Goal: Feedback & Contribution: Leave review/rating

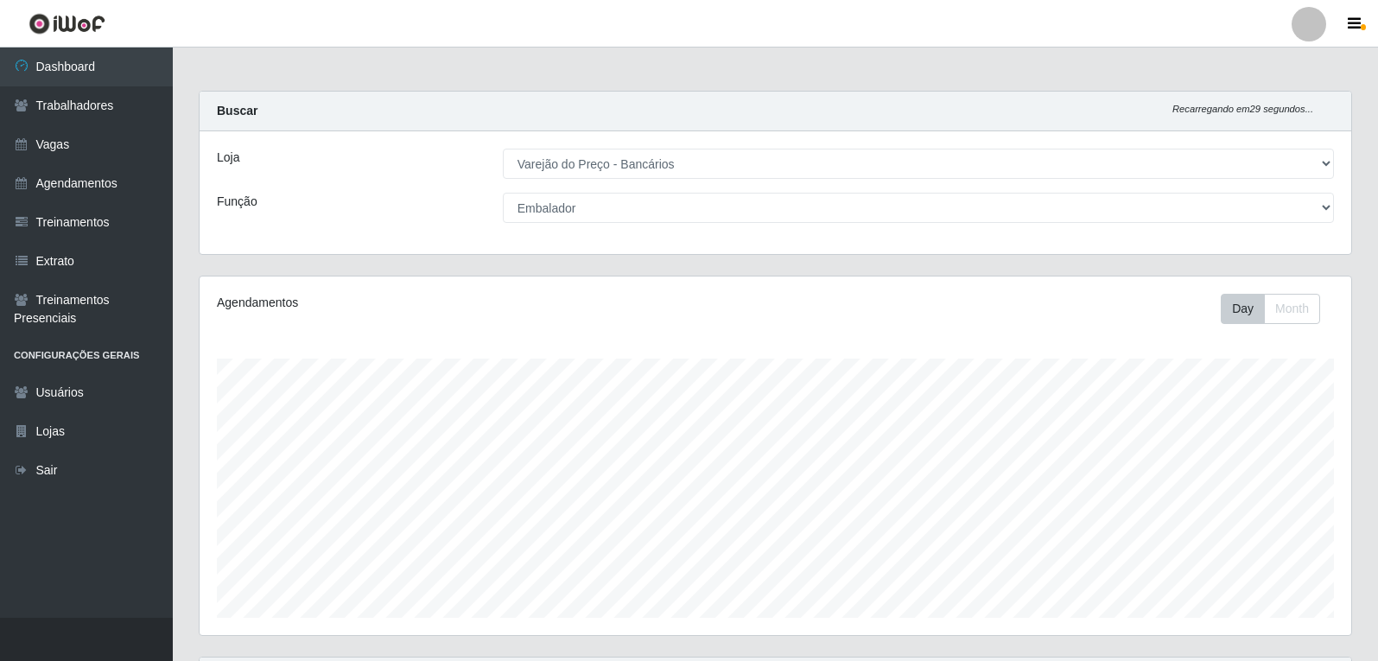
select select "157"
select select "1"
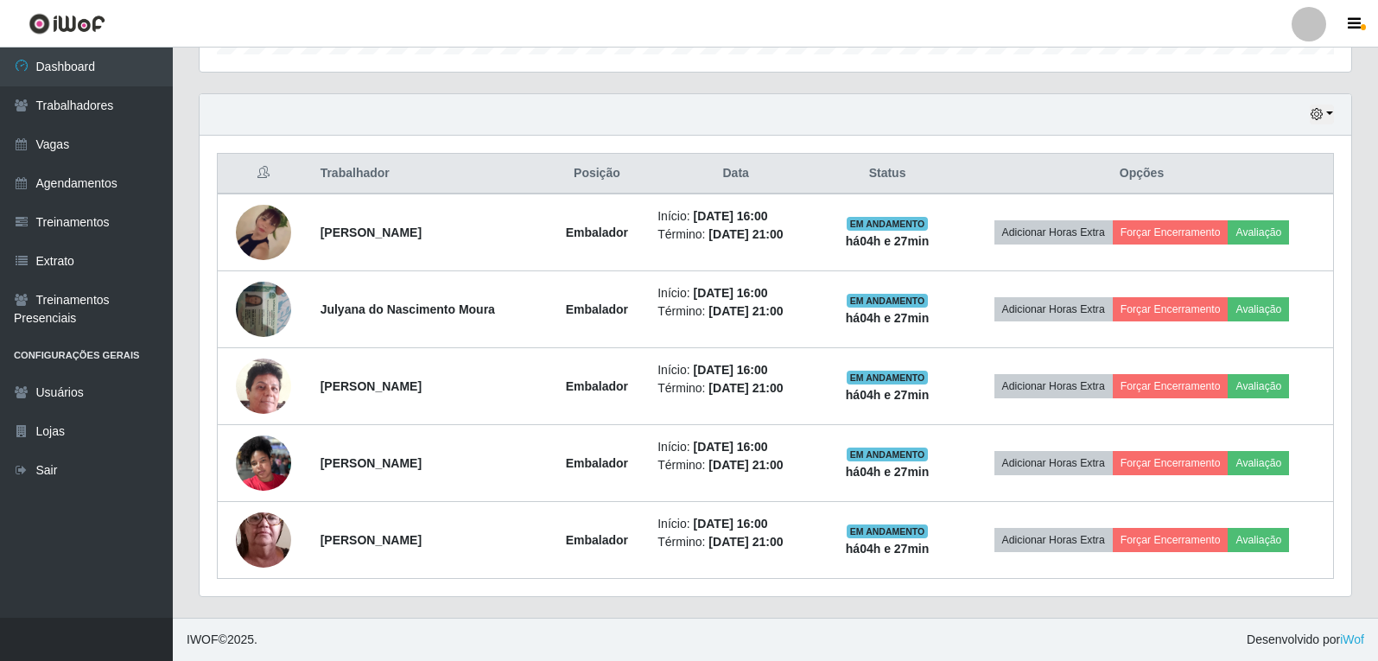
scroll to position [359, 1152]
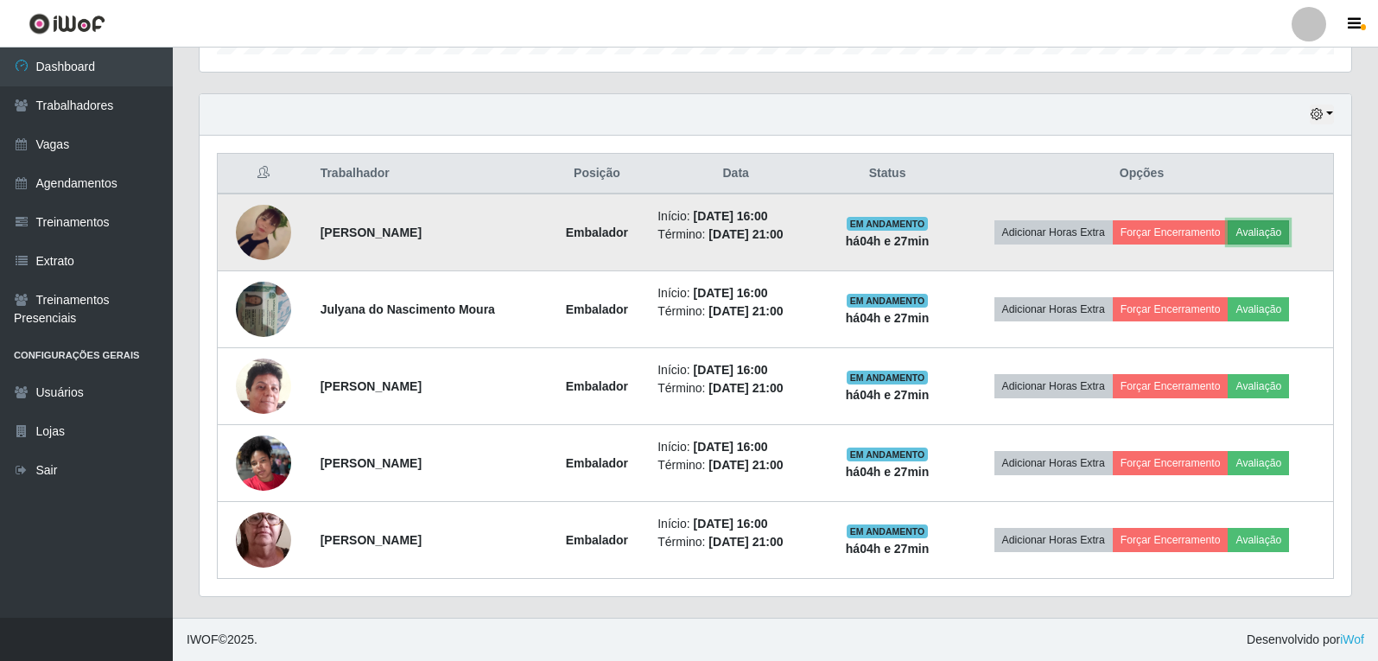
click at [1289, 231] on button "Avaliação" at bounding box center [1258, 232] width 61 height 24
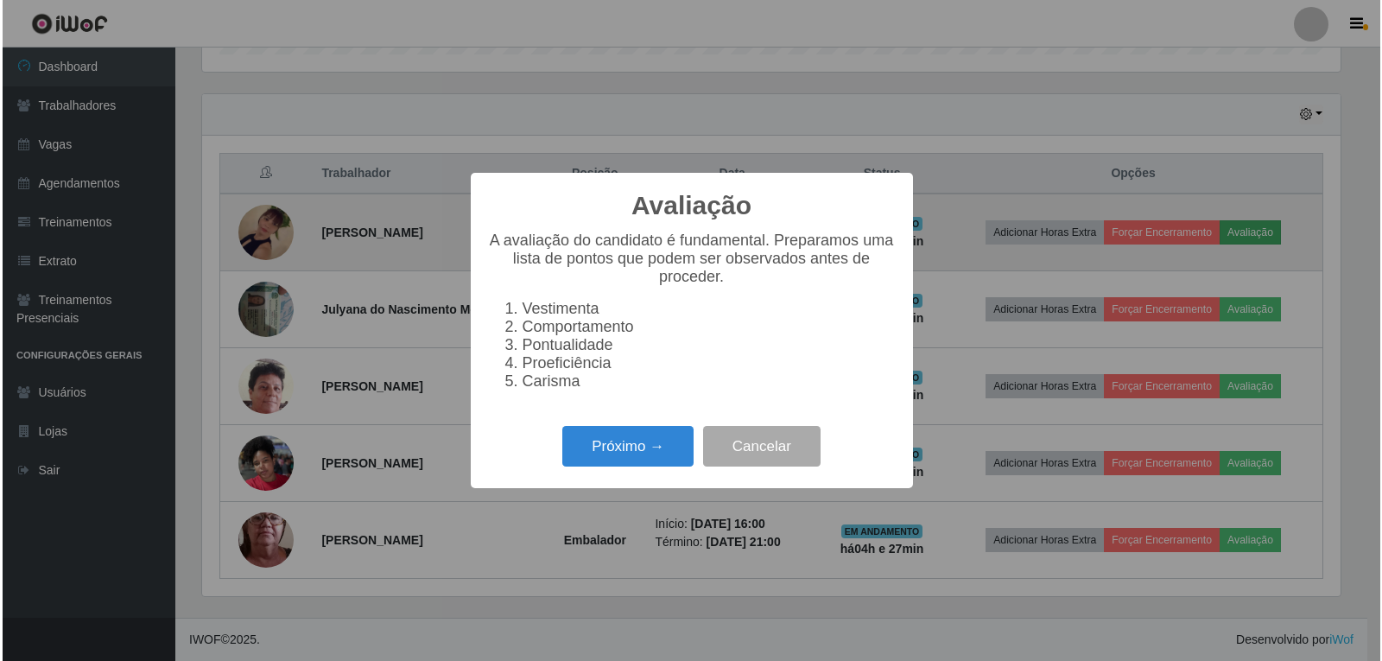
scroll to position [359, 1143]
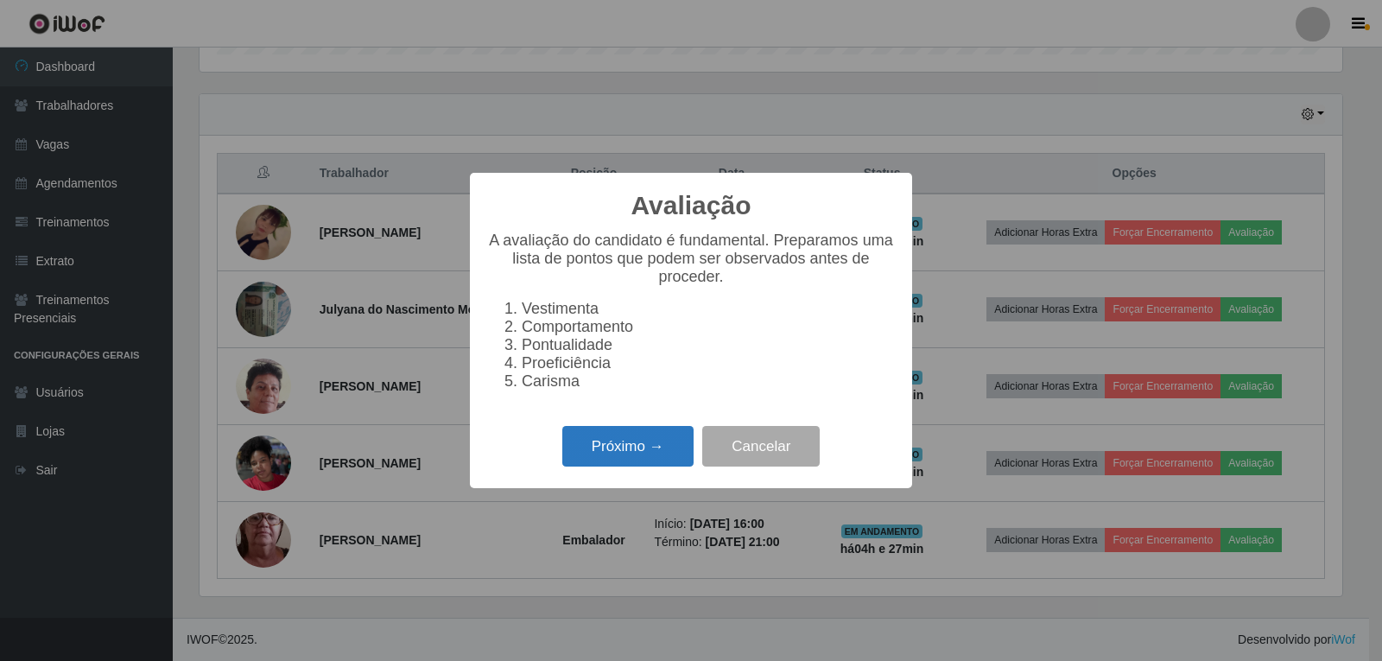
click at [634, 456] on button "Próximo →" at bounding box center [627, 446] width 131 height 41
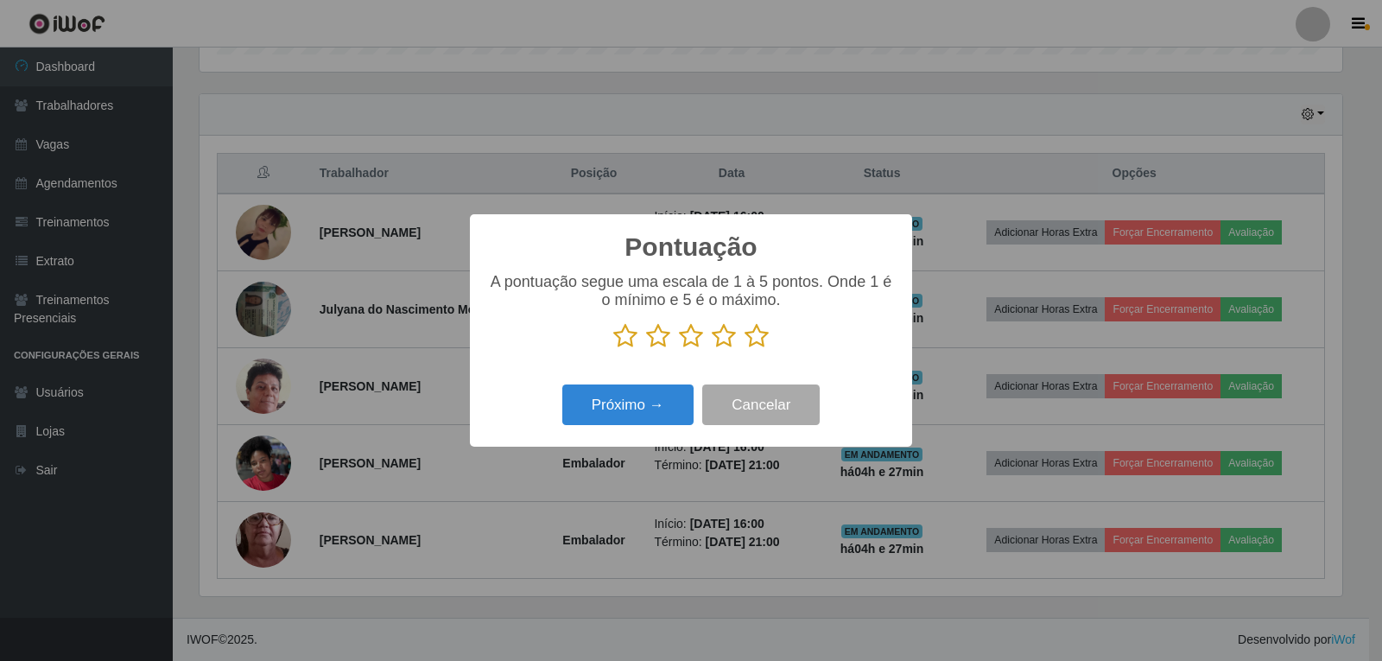
scroll to position [863600, 862815]
click at [755, 344] on icon at bounding box center [757, 336] width 24 height 26
click at [745, 349] on input "radio" at bounding box center [745, 349] width 0 height 0
click at [608, 406] on button "Próximo →" at bounding box center [627, 404] width 131 height 41
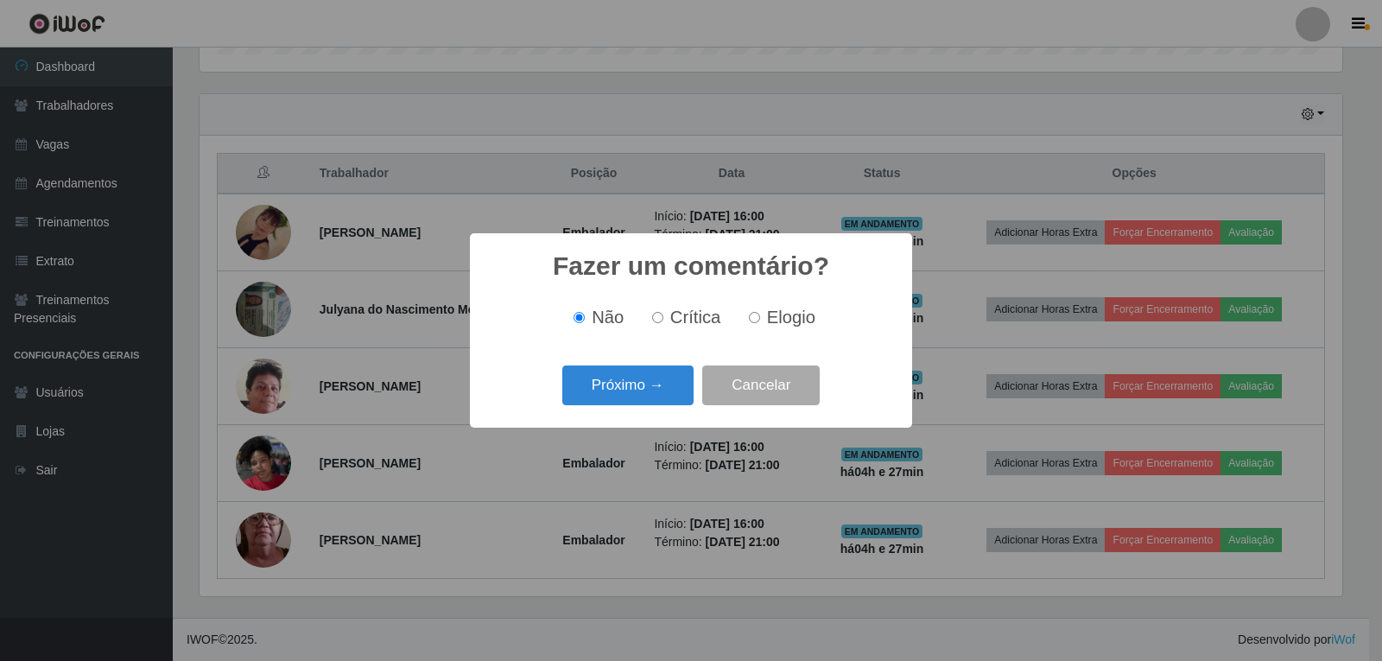
click at [799, 313] on span "Elogio" at bounding box center [791, 317] width 48 height 19
click at [760, 313] on input "Elogio" at bounding box center [754, 317] width 11 height 11
radio input "true"
click at [607, 397] on button "Próximo →" at bounding box center [627, 385] width 131 height 41
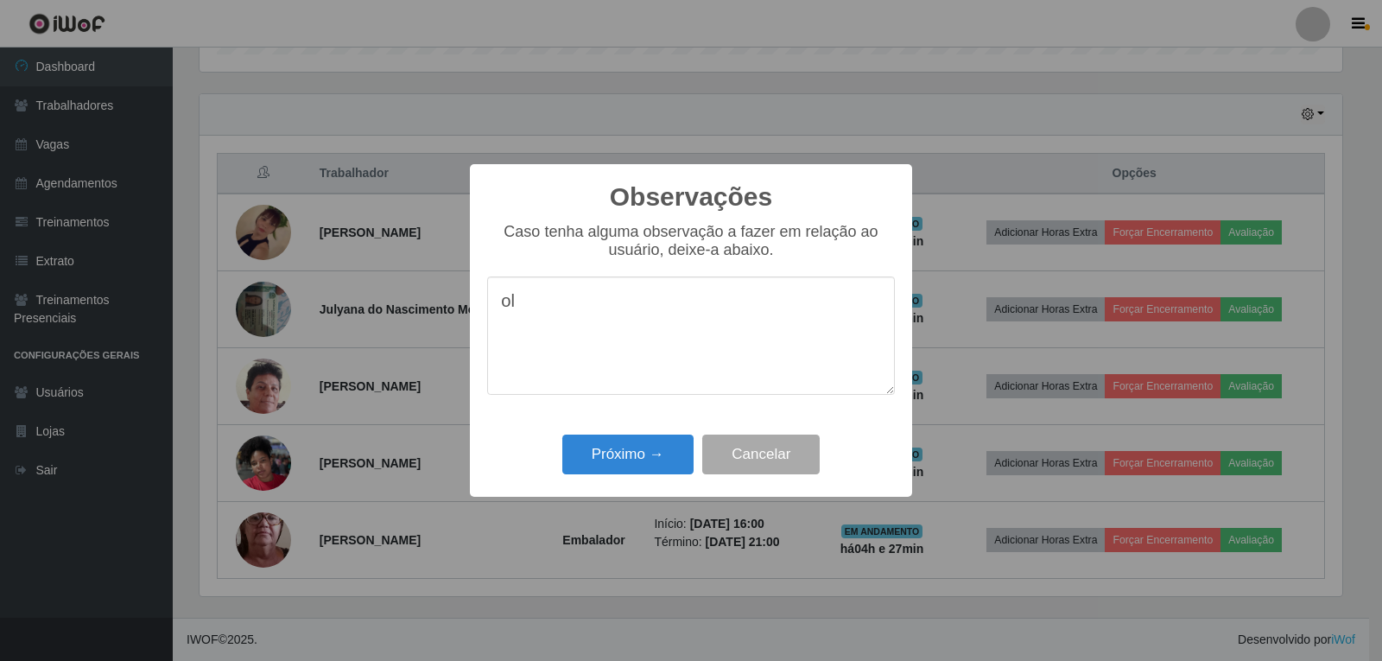
type textarea "o"
click at [562, 435] on button "Próximo →" at bounding box center [627, 455] width 131 height 41
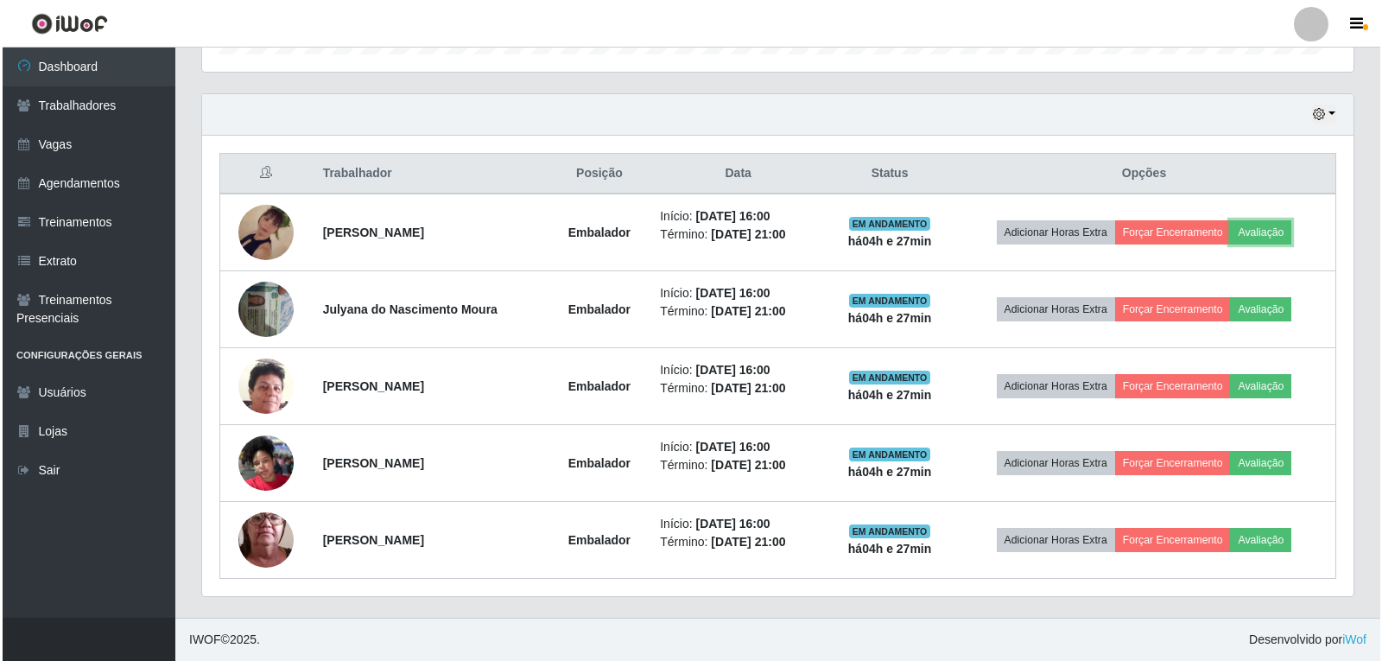
scroll to position [359, 1152]
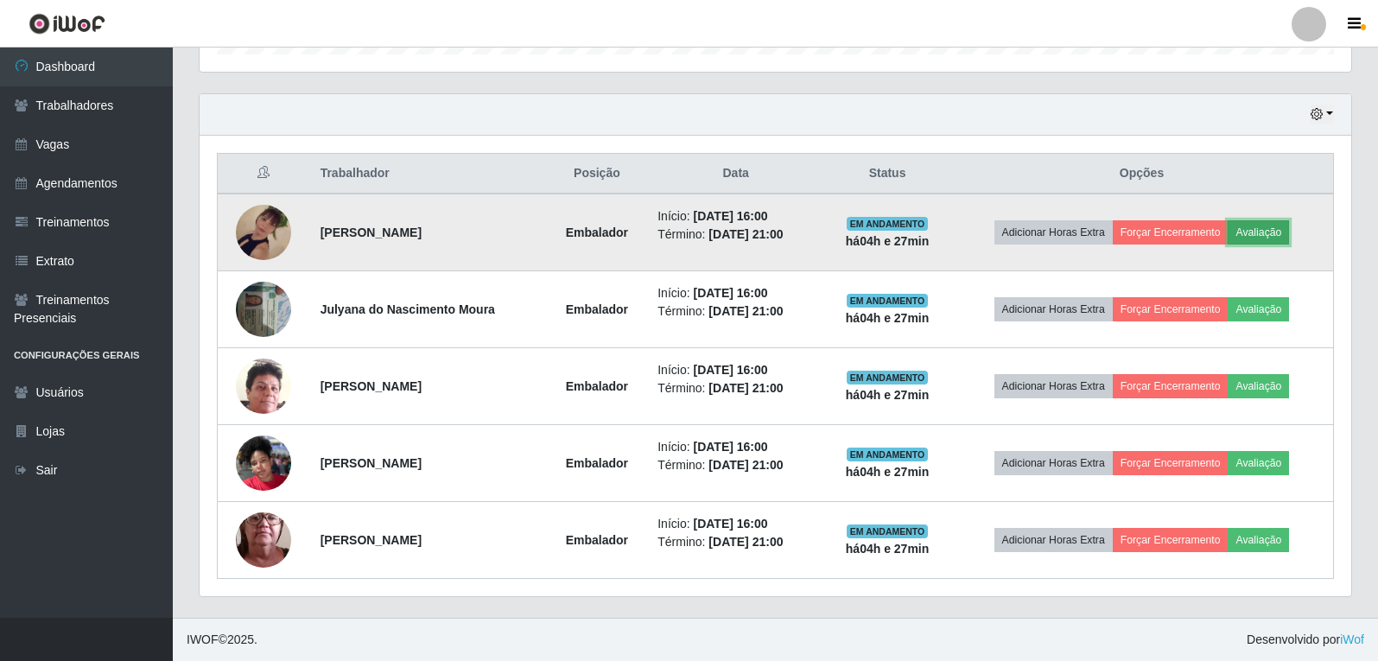
click at [1276, 235] on button "Avaliação" at bounding box center [1258, 232] width 61 height 24
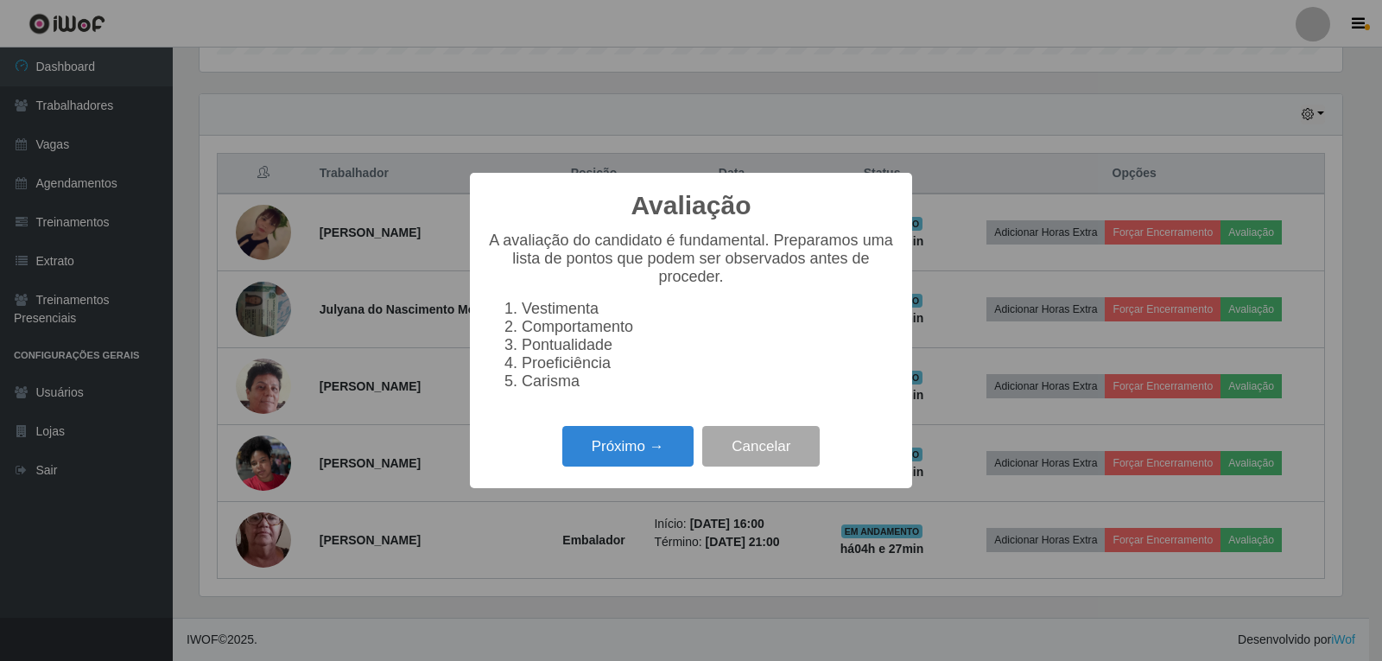
scroll to position [359, 1143]
click at [646, 452] on button "Próximo →" at bounding box center [627, 446] width 131 height 41
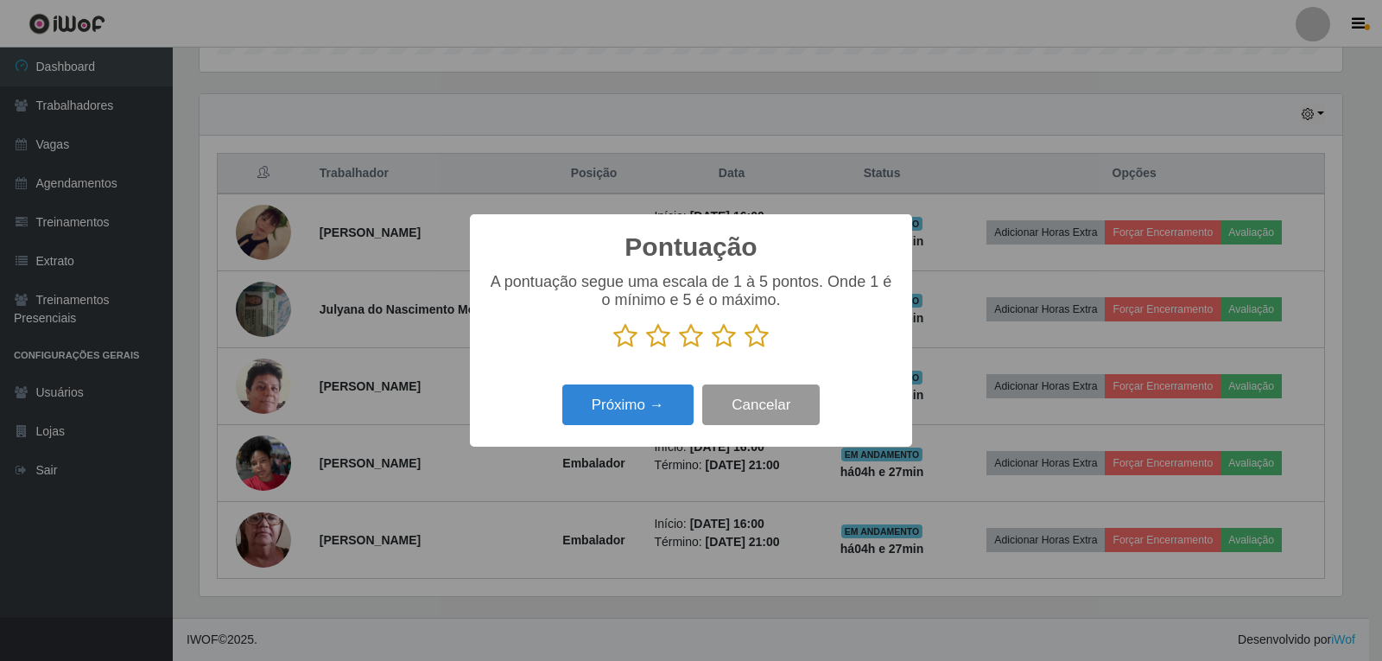
scroll to position [863600, 862815]
drag, startPoint x: 752, startPoint y: 335, endPoint x: 703, endPoint y: 360, distance: 54.5
click at [752, 334] on icon at bounding box center [757, 336] width 24 height 26
click at [745, 349] on input "radio" at bounding box center [745, 349] width 0 height 0
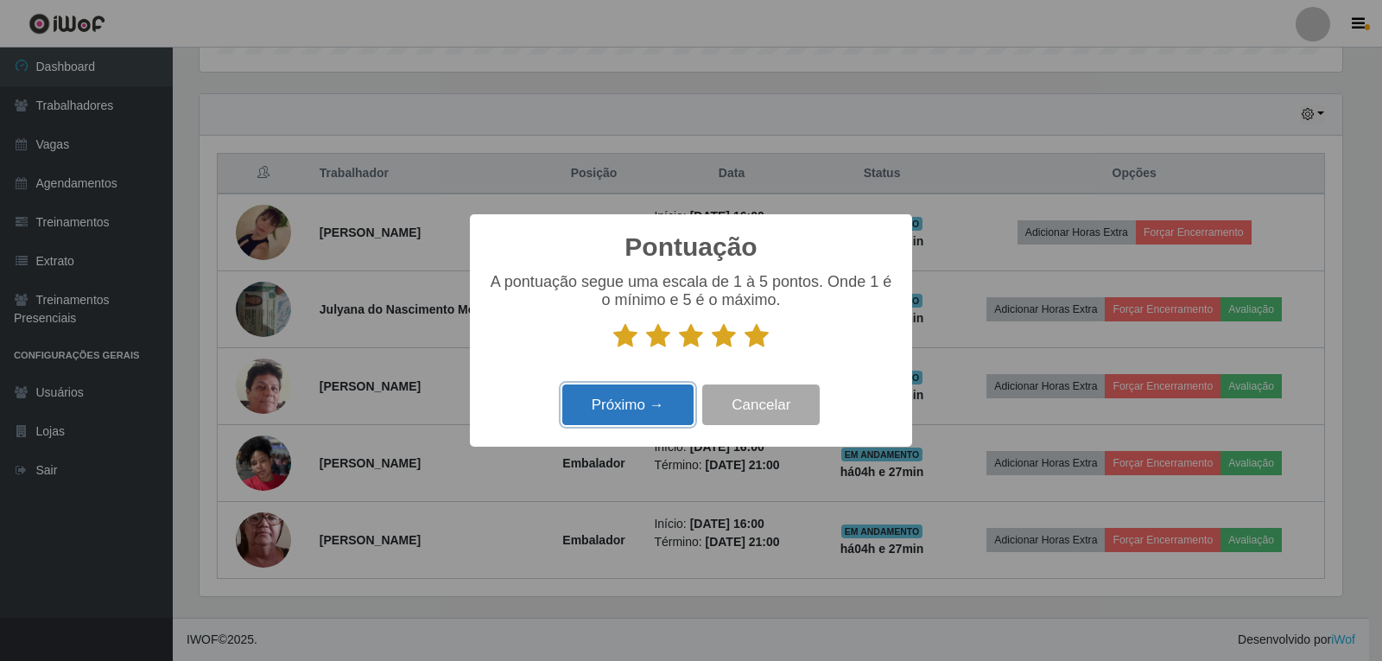
click at [662, 404] on button "Próximo →" at bounding box center [627, 404] width 131 height 41
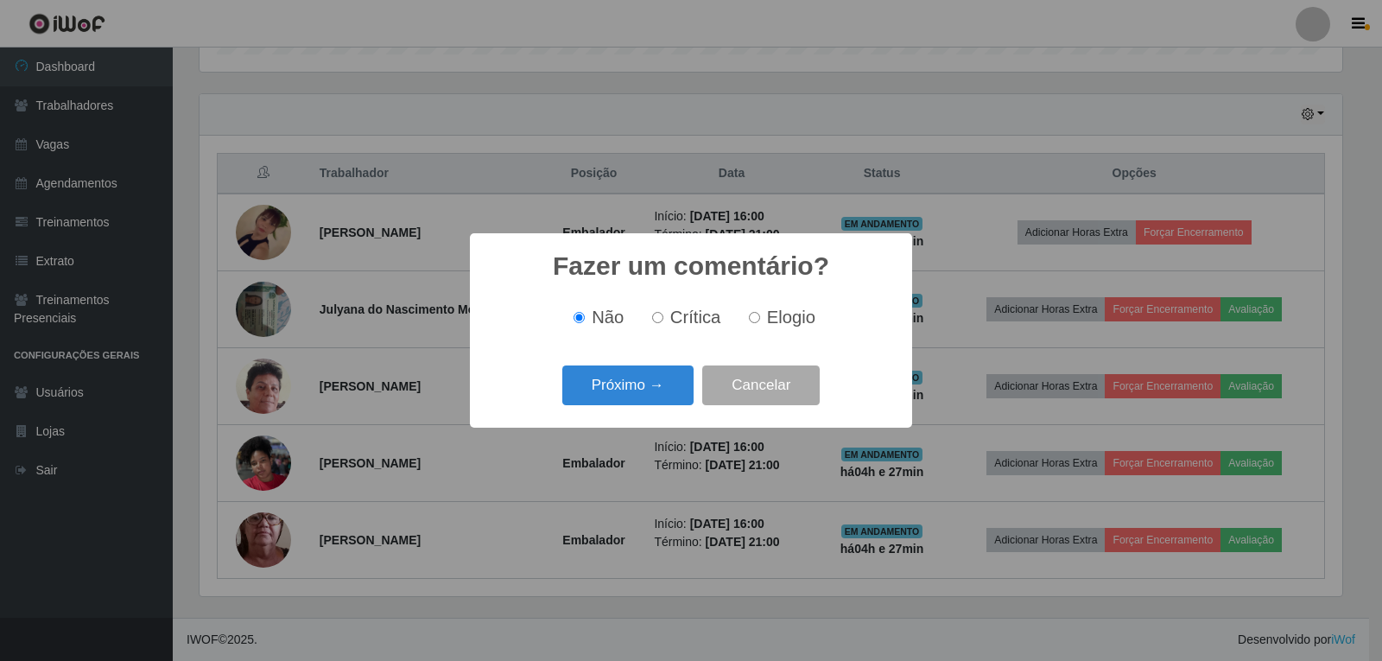
click at [772, 314] on span "Elogio" at bounding box center [791, 317] width 48 height 19
click at [760, 314] on input "Elogio" at bounding box center [754, 317] width 11 height 11
radio input "true"
click at [641, 403] on button "Próximo →" at bounding box center [627, 385] width 131 height 41
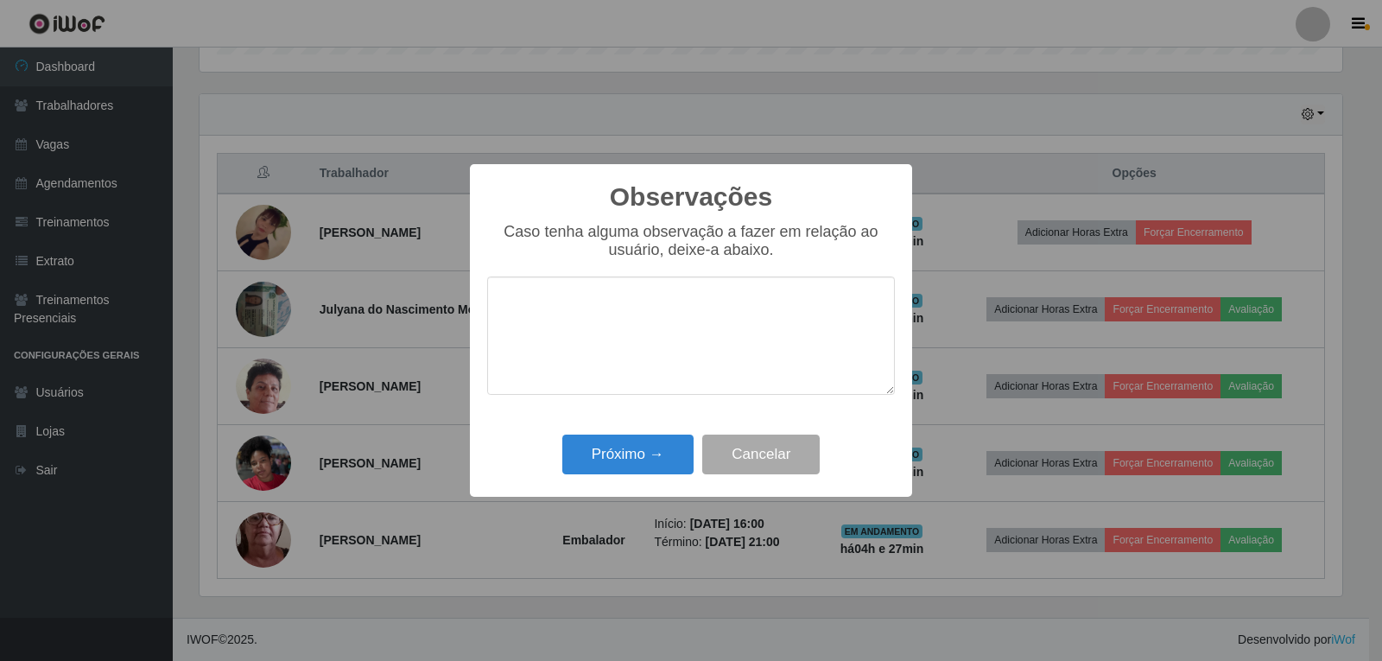
click at [675, 329] on textarea at bounding box center [691, 335] width 408 height 118
type textarea "OTIMO TRABALHO"
click at [587, 471] on button "Próximo →" at bounding box center [627, 455] width 131 height 41
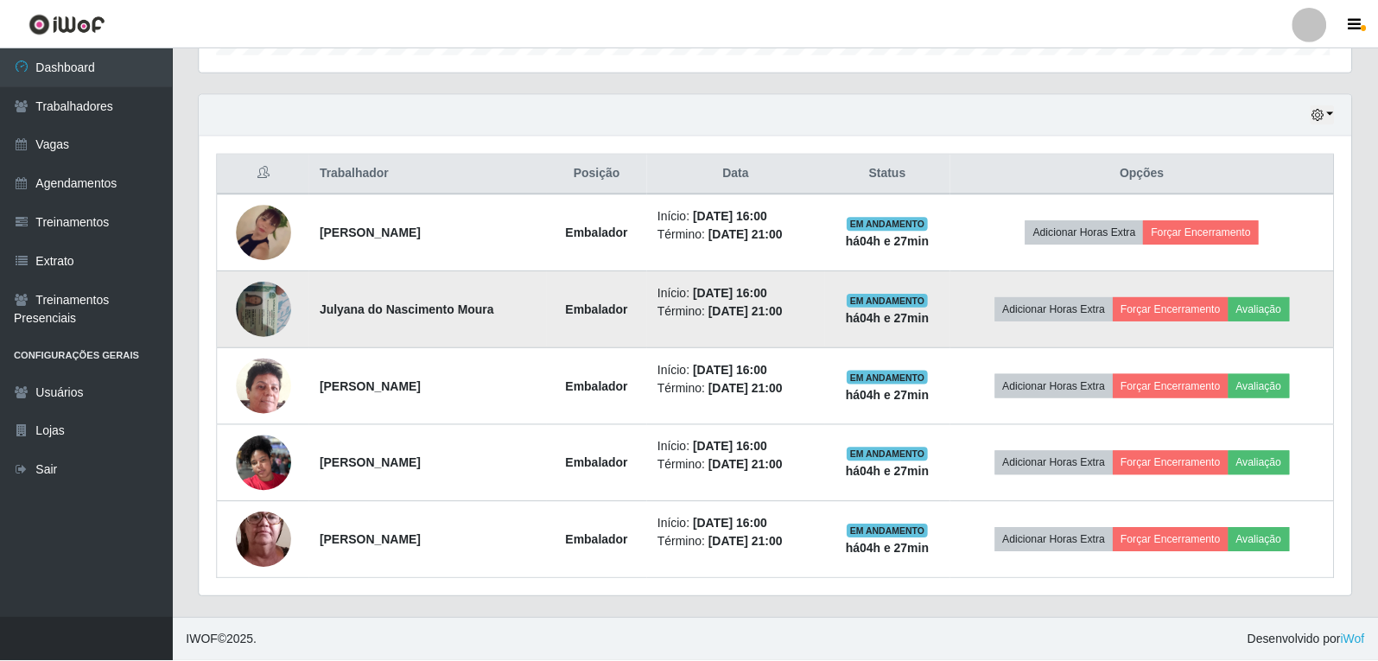
scroll to position [359, 1152]
click at [1265, 307] on button "Avaliação" at bounding box center [1258, 309] width 61 height 24
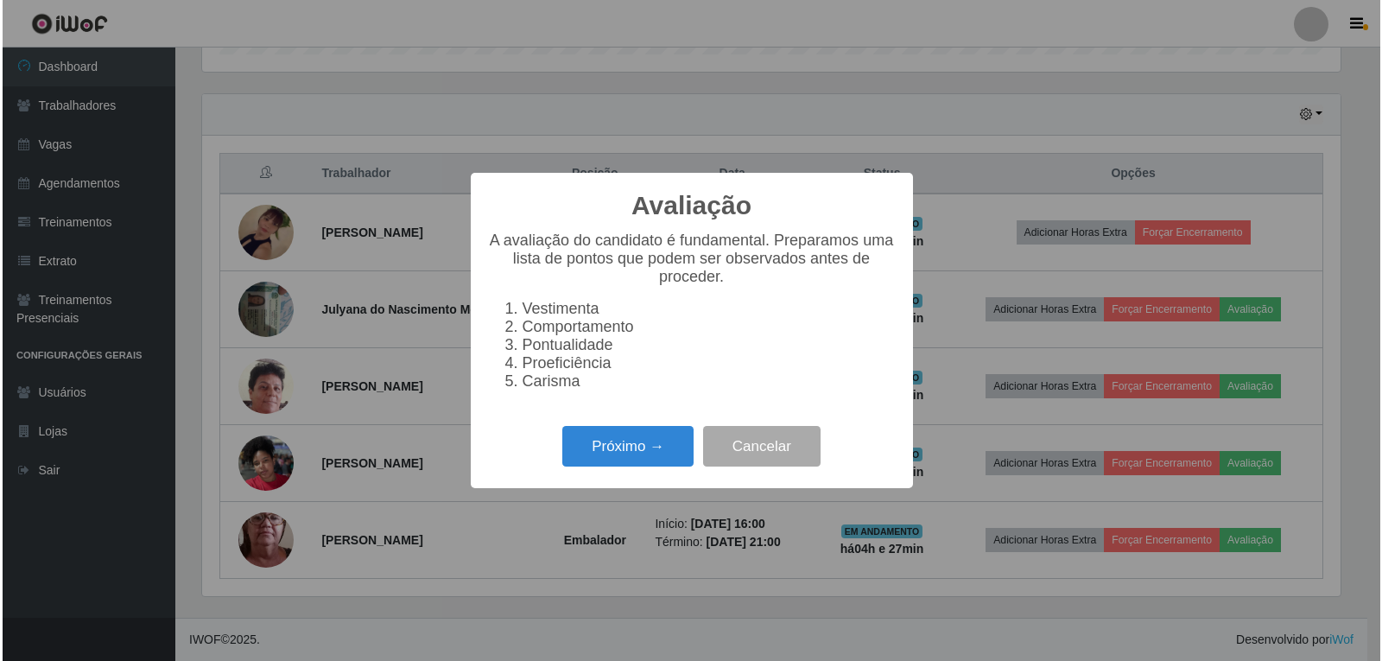
scroll to position [359, 1143]
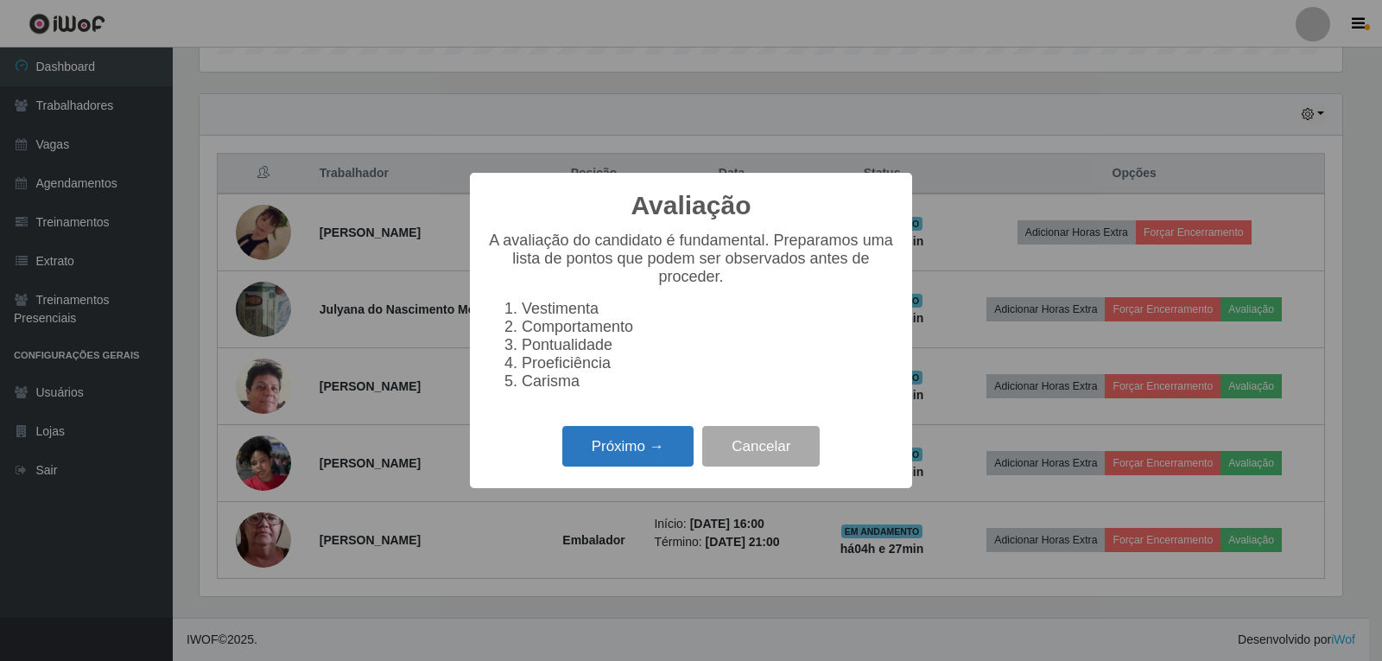
click at [630, 447] on button "Próximo →" at bounding box center [627, 446] width 131 height 41
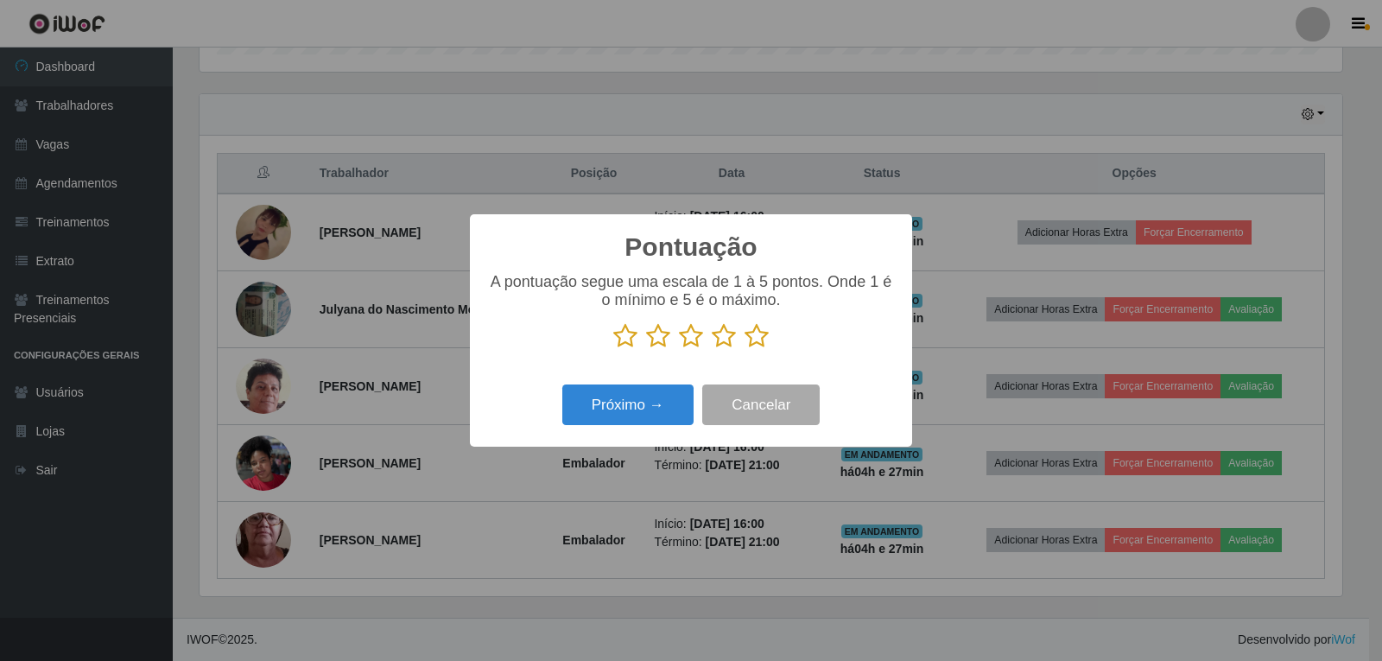
click at [759, 331] on icon at bounding box center [757, 336] width 24 height 26
click at [745, 349] on input "radio" at bounding box center [745, 349] width 0 height 0
click at [649, 416] on button "Próximo →" at bounding box center [627, 404] width 131 height 41
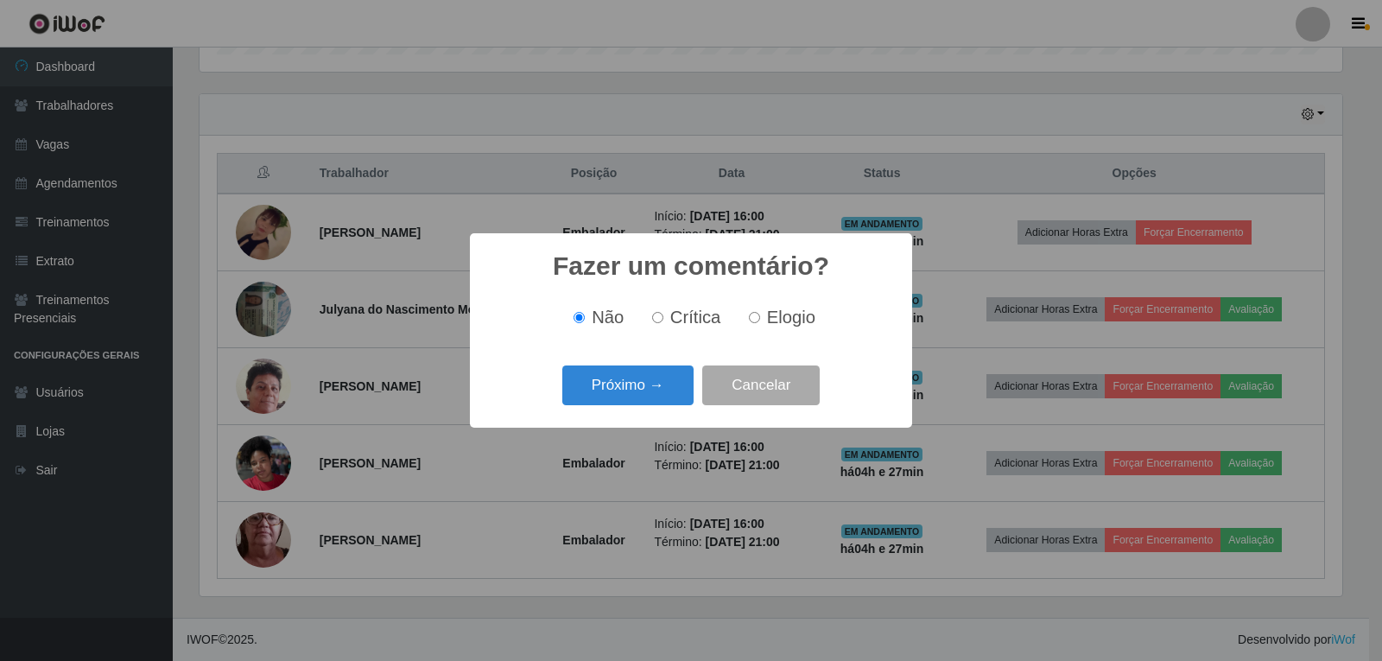
click at [770, 314] on span "Elogio" at bounding box center [791, 317] width 48 height 19
click at [760, 314] on input "Elogio" at bounding box center [754, 317] width 11 height 11
radio input "true"
click at [624, 379] on button "Próximo →" at bounding box center [627, 385] width 131 height 41
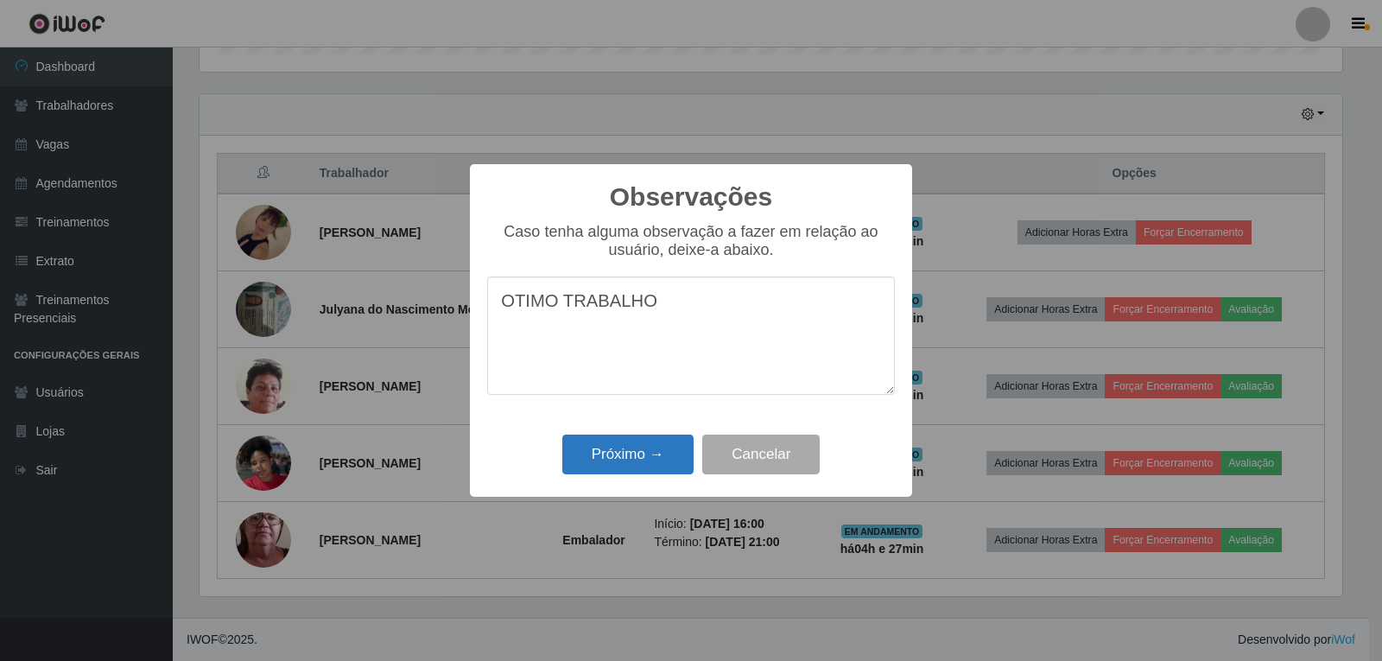
type textarea "OTIMO TRABALHO"
click at [664, 458] on button "Próximo →" at bounding box center [627, 455] width 131 height 41
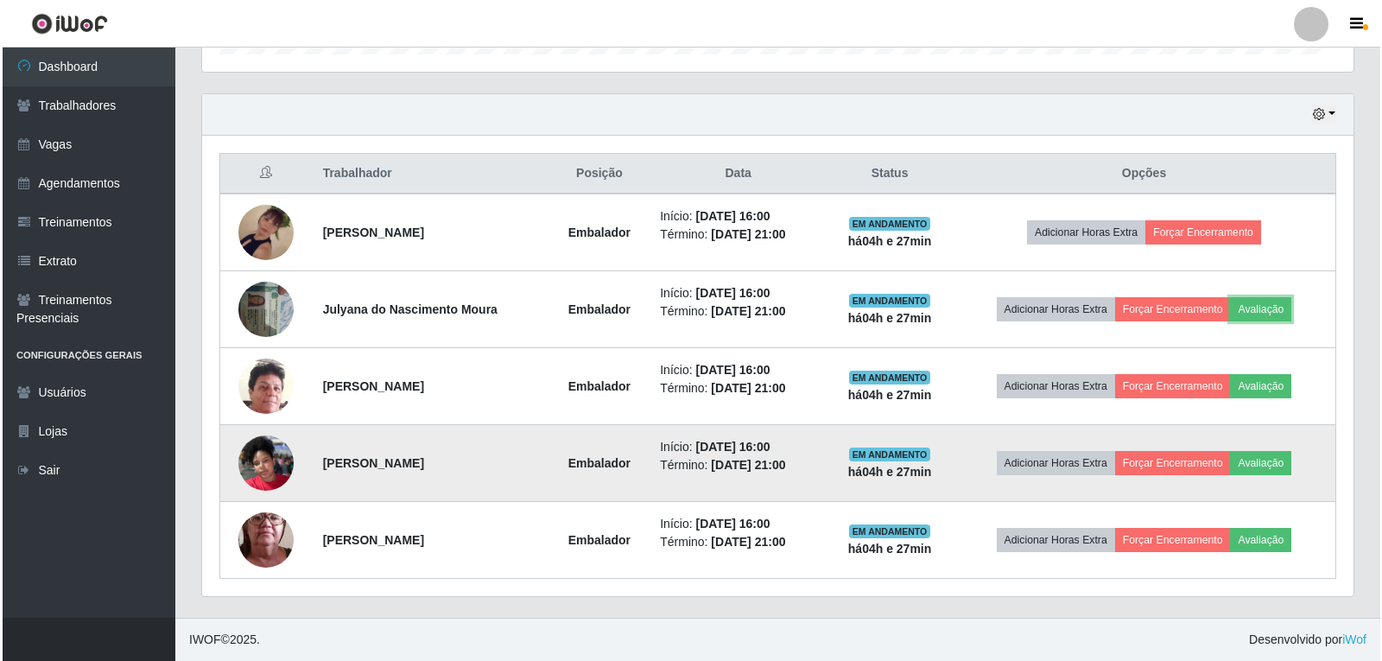
scroll to position [359, 1152]
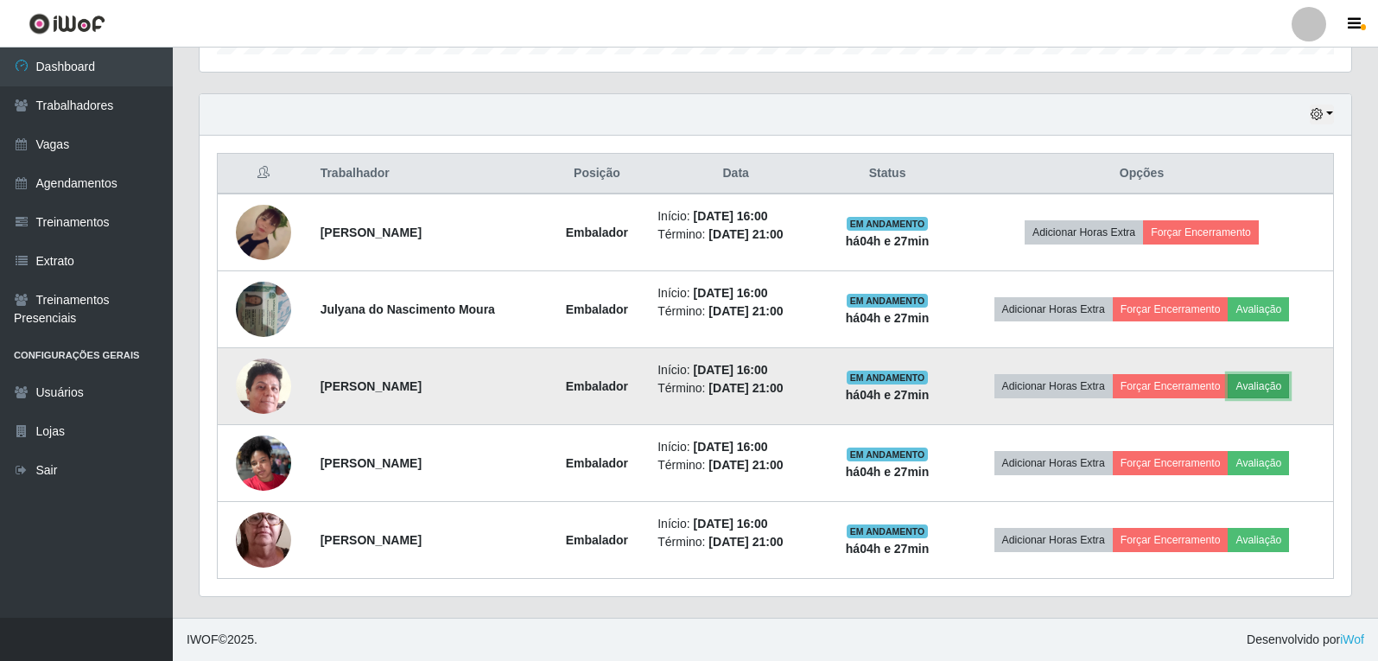
click at [1289, 381] on button "Avaliação" at bounding box center [1258, 386] width 61 height 24
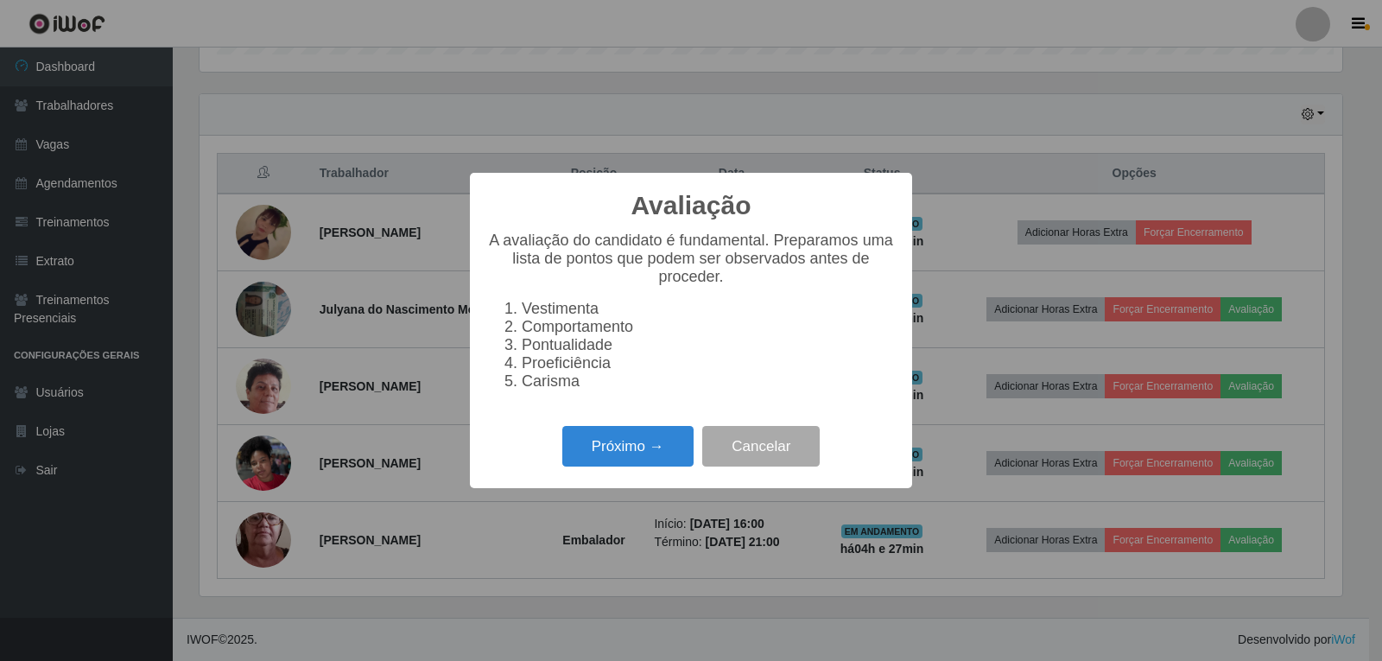
scroll to position [359, 1143]
click at [626, 447] on button "Próximo →" at bounding box center [627, 446] width 131 height 41
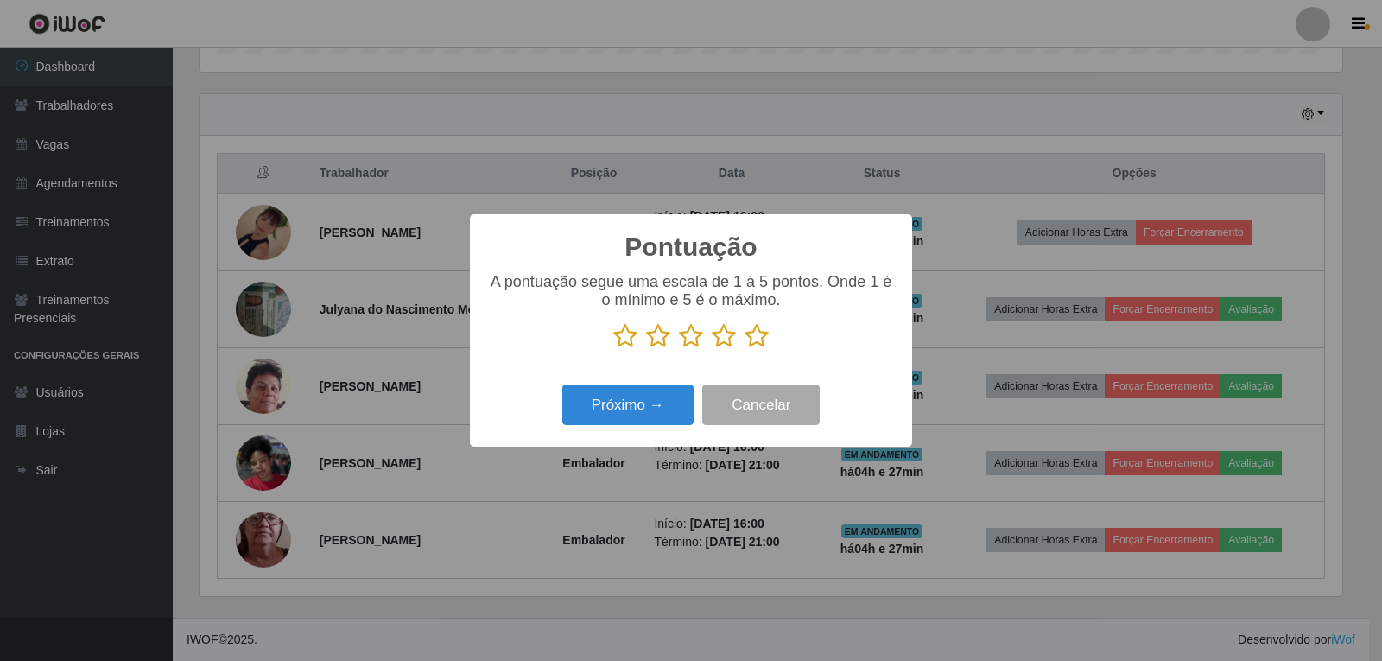
click at [753, 343] on icon at bounding box center [757, 336] width 24 height 26
click at [745, 349] on input "radio" at bounding box center [745, 349] width 0 height 0
click at [602, 409] on button "Próximo →" at bounding box center [627, 404] width 131 height 41
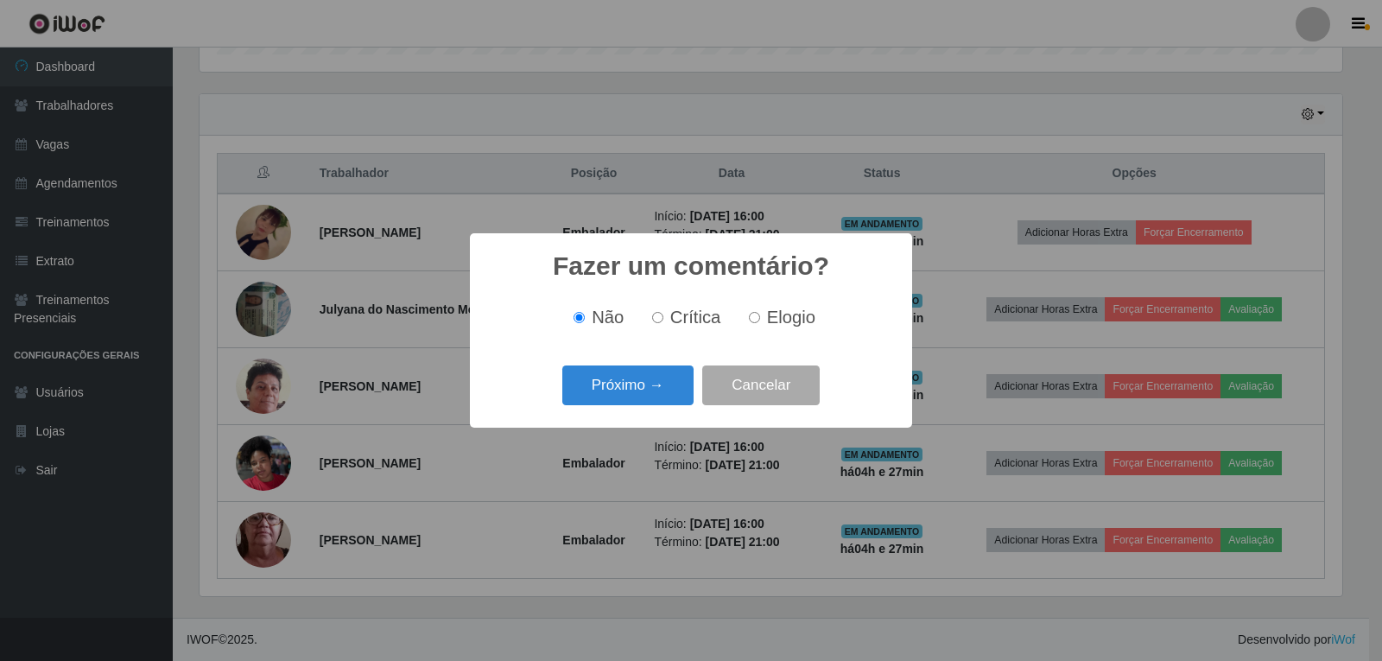
click at [772, 322] on span "Elogio" at bounding box center [791, 317] width 48 height 19
click at [760, 322] on input "Elogio" at bounding box center [754, 317] width 11 height 11
radio input "true"
click at [649, 391] on button "Próximo →" at bounding box center [627, 385] width 131 height 41
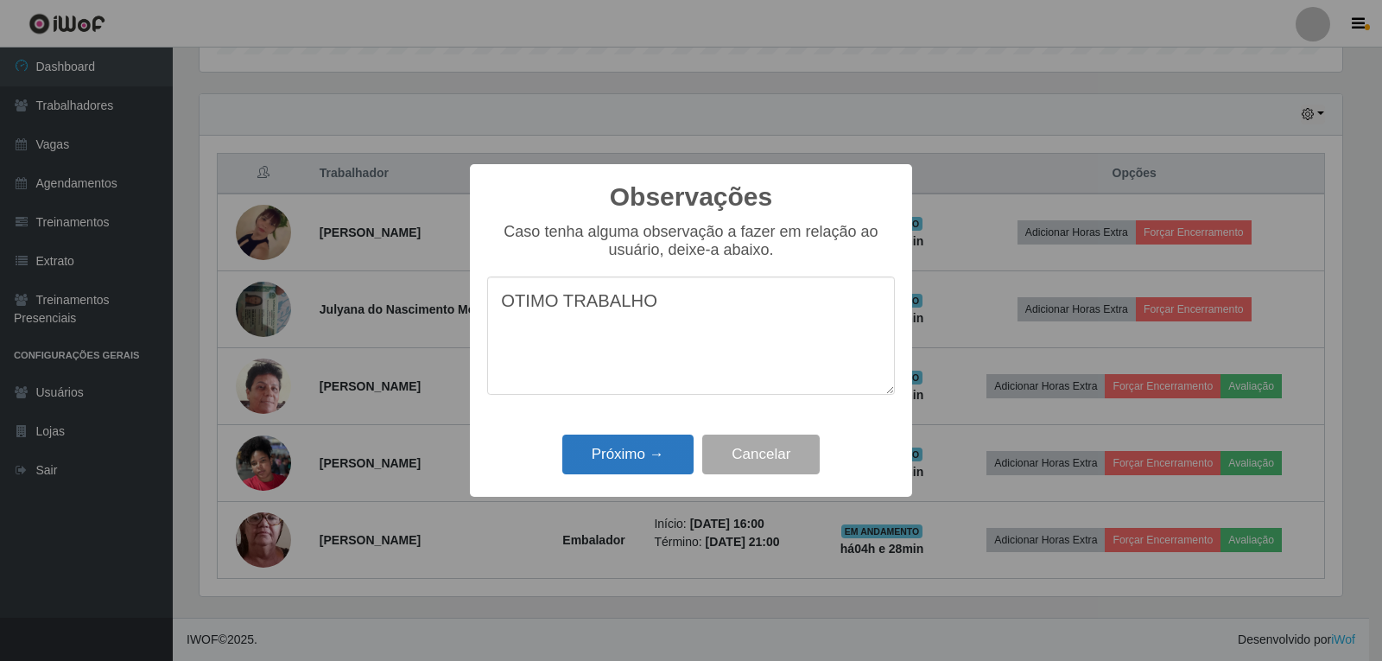
type textarea "OTIMO TRABALHO"
click at [650, 469] on button "Próximo →" at bounding box center [627, 455] width 131 height 41
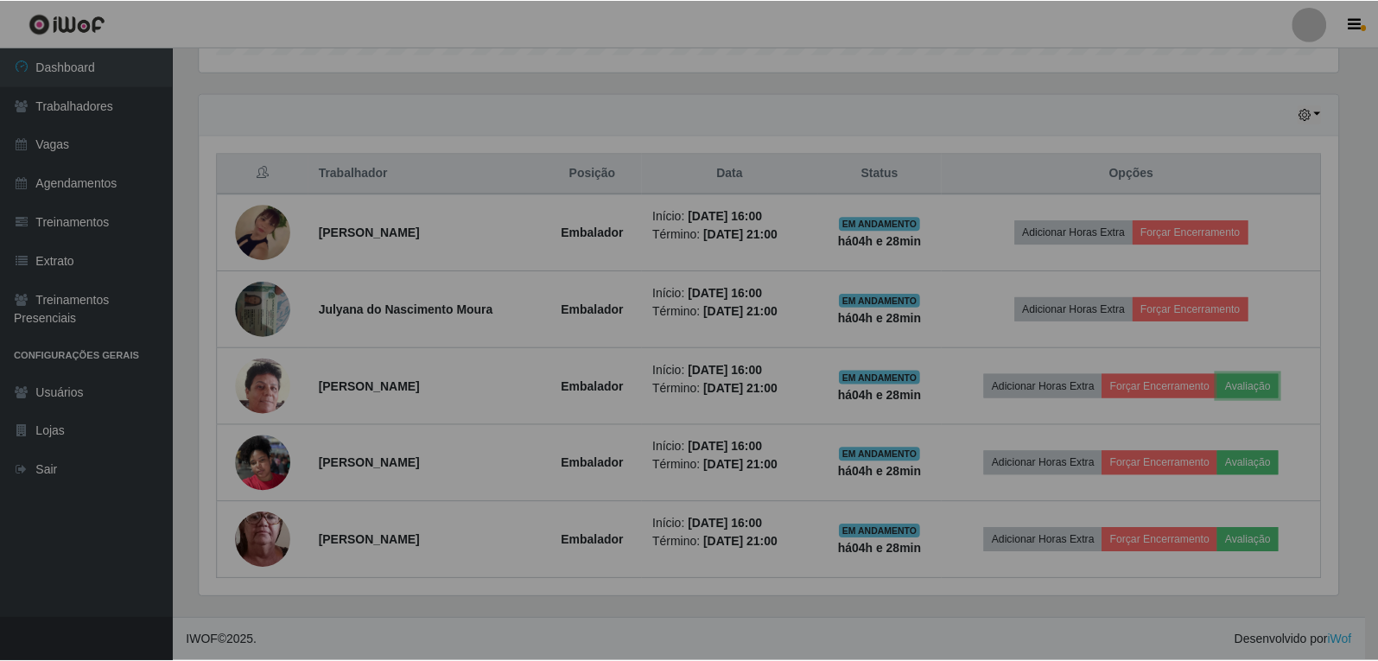
scroll to position [0, 0]
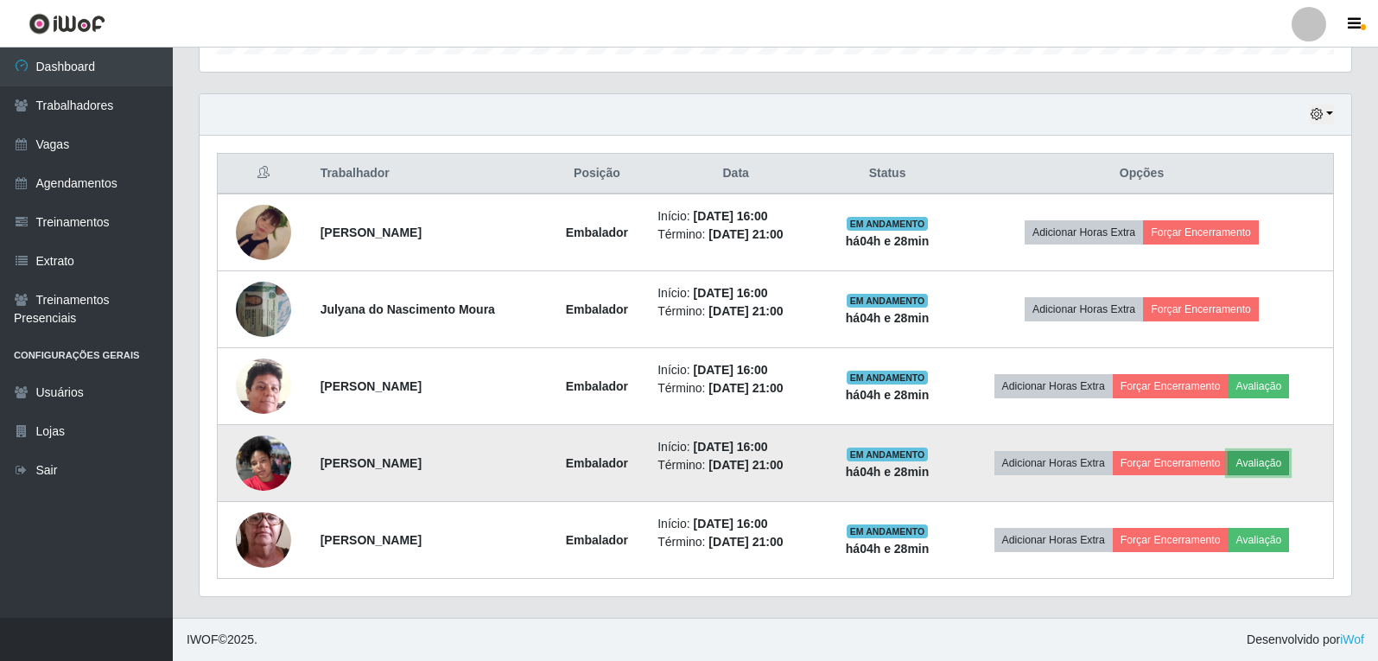
click at [1262, 462] on button "Avaliação" at bounding box center [1258, 463] width 61 height 24
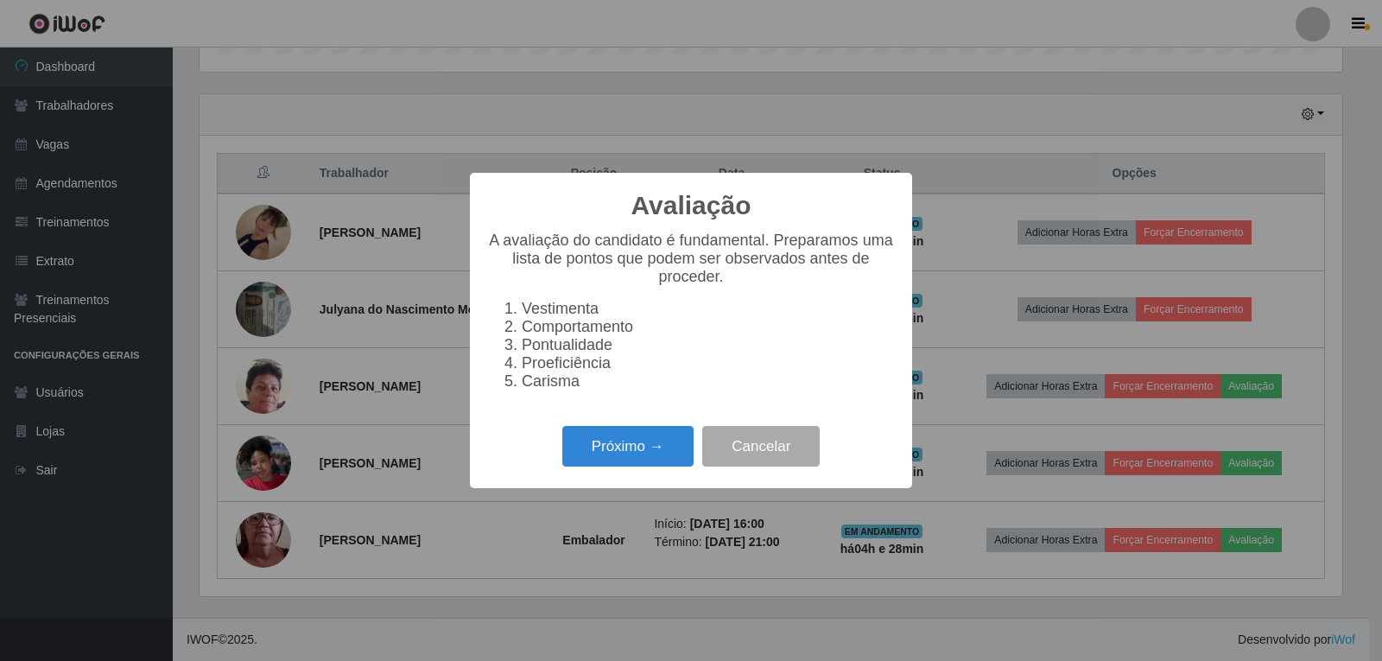
drag, startPoint x: 605, startPoint y: 479, endPoint x: 633, endPoint y: 446, distance: 43.5
click at [606, 471] on div "Próximo → Cancelar" at bounding box center [691, 446] width 408 height 49
click at [658, 454] on button "Próximo →" at bounding box center [627, 446] width 131 height 41
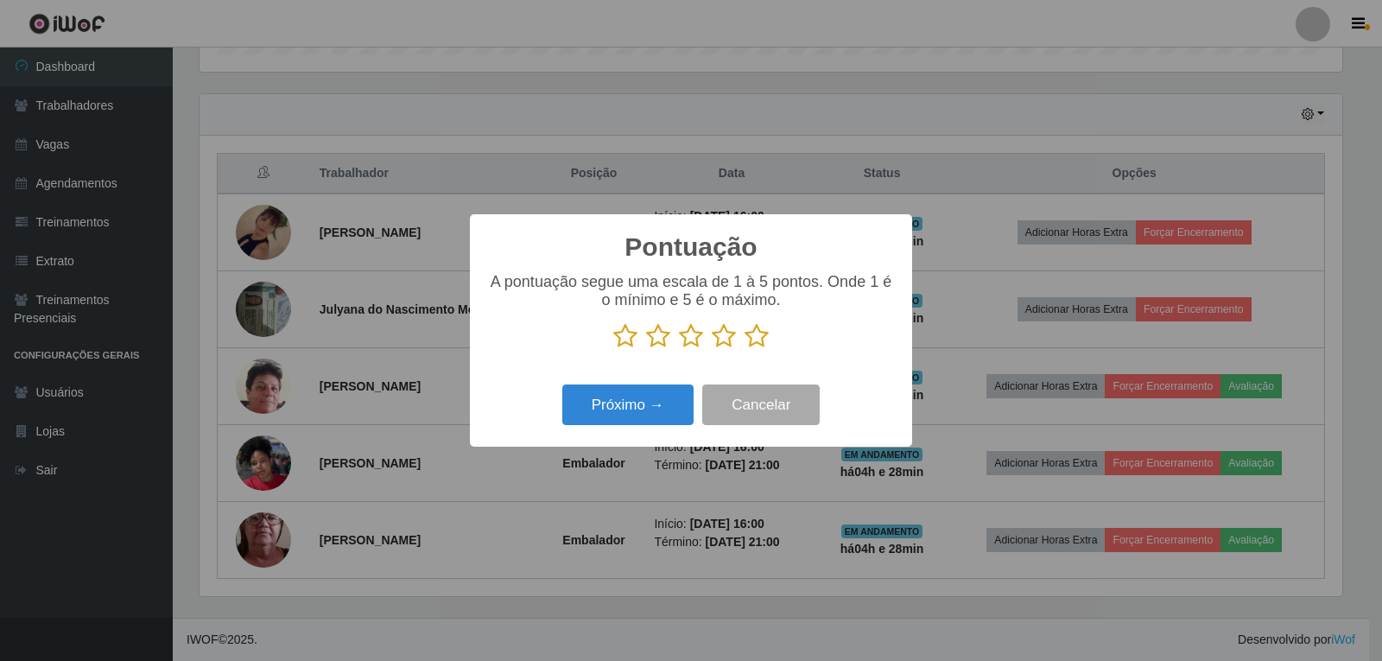
click at [753, 338] on icon at bounding box center [757, 336] width 24 height 26
click at [745, 349] on input "radio" at bounding box center [745, 349] width 0 height 0
click at [638, 397] on button "Próximo →" at bounding box center [627, 404] width 131 height 41
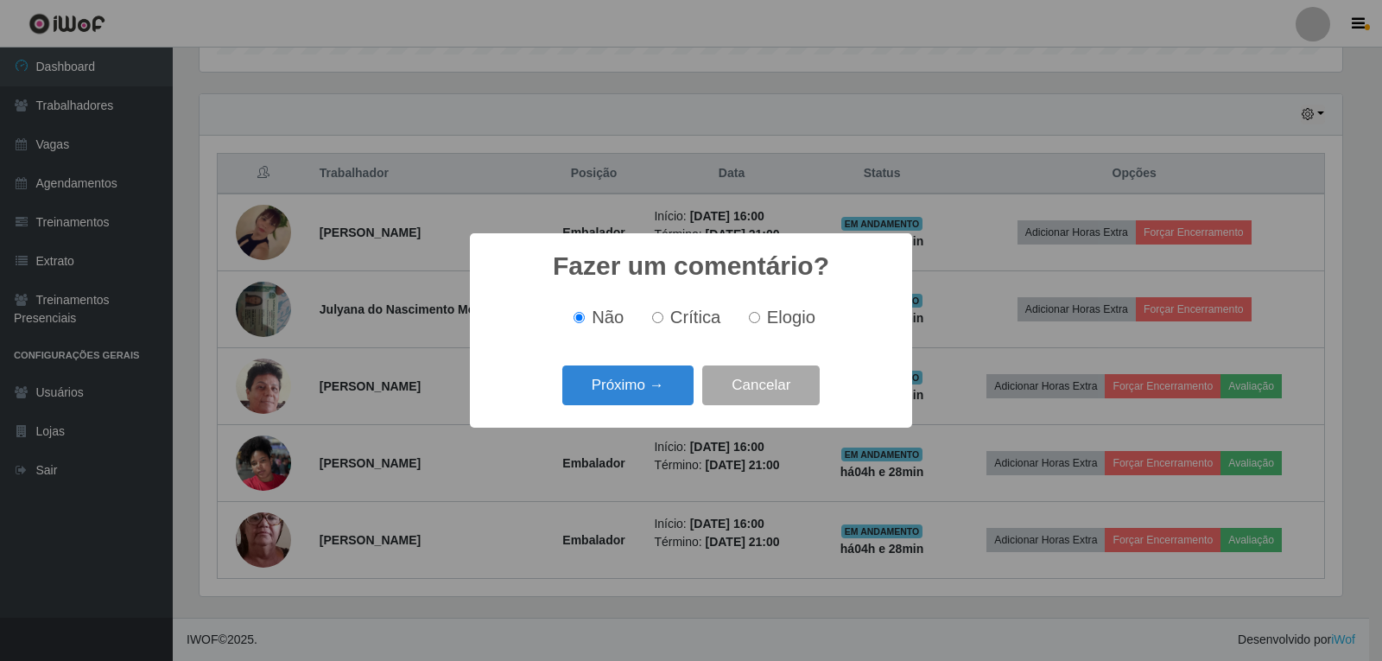
drag, startPoint x: 795, startPoint y: 318, endPoint x: 748, endPoint y: 330, distance: 48.2
click at [794, 318] on span "Elogio" at bounding box center [791, 317] width 48 height 19
click at [762, 321] on label "Elogio" at bounding box center [778, 318] width 73 height 20
click at [760, 321] on input "Elogio" at bounding box center [754, 317] width 11 height 11
radio input "true"
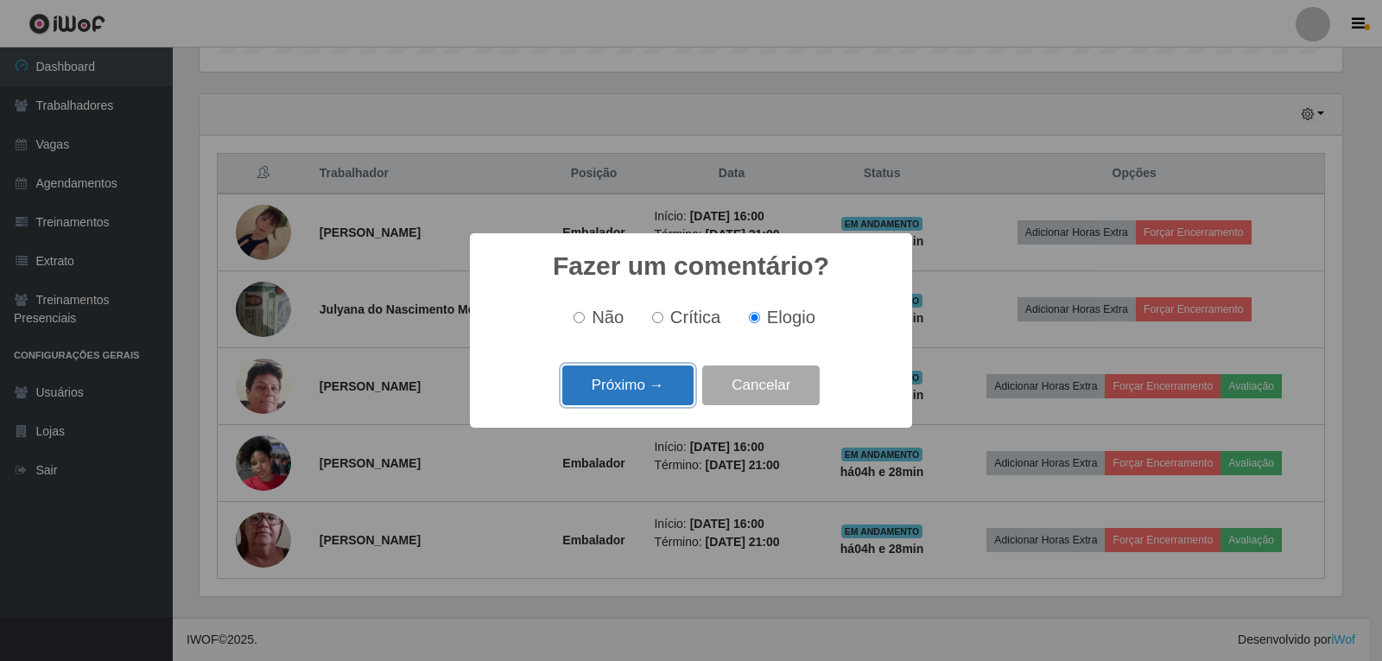
click at [658, 384] on button "Próximo →" at bounding box center [627, 385] width 131 height 41
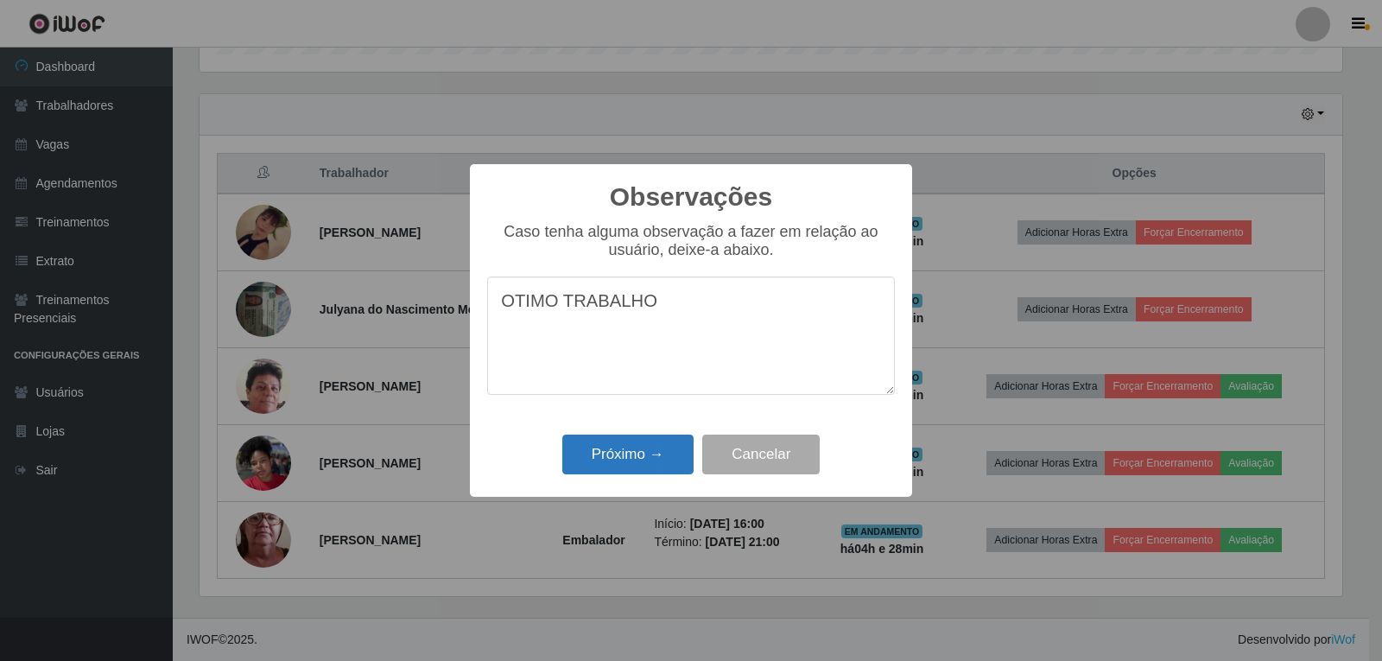
type textarea "OTIMO TRABALHO"
click at [643, 450] on button "Próximo →" at bounding box center [627, 455] width 131 height 41
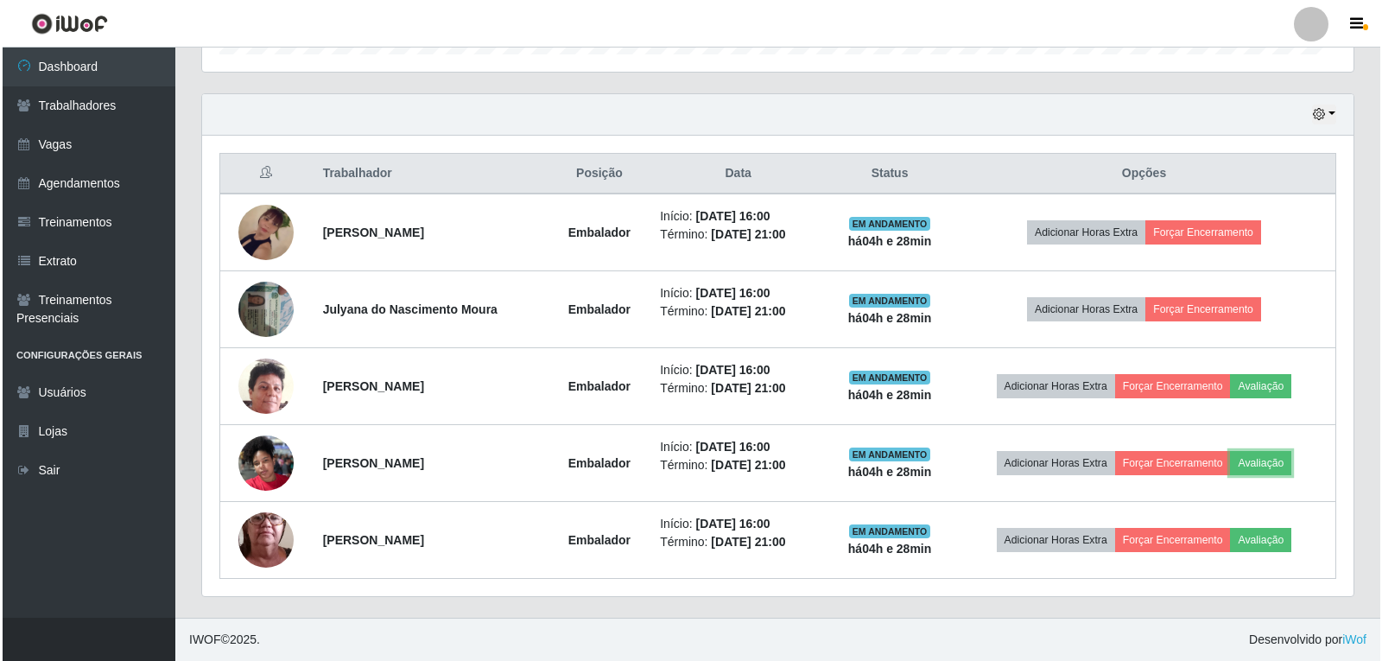
scroll to position [359, 1152]
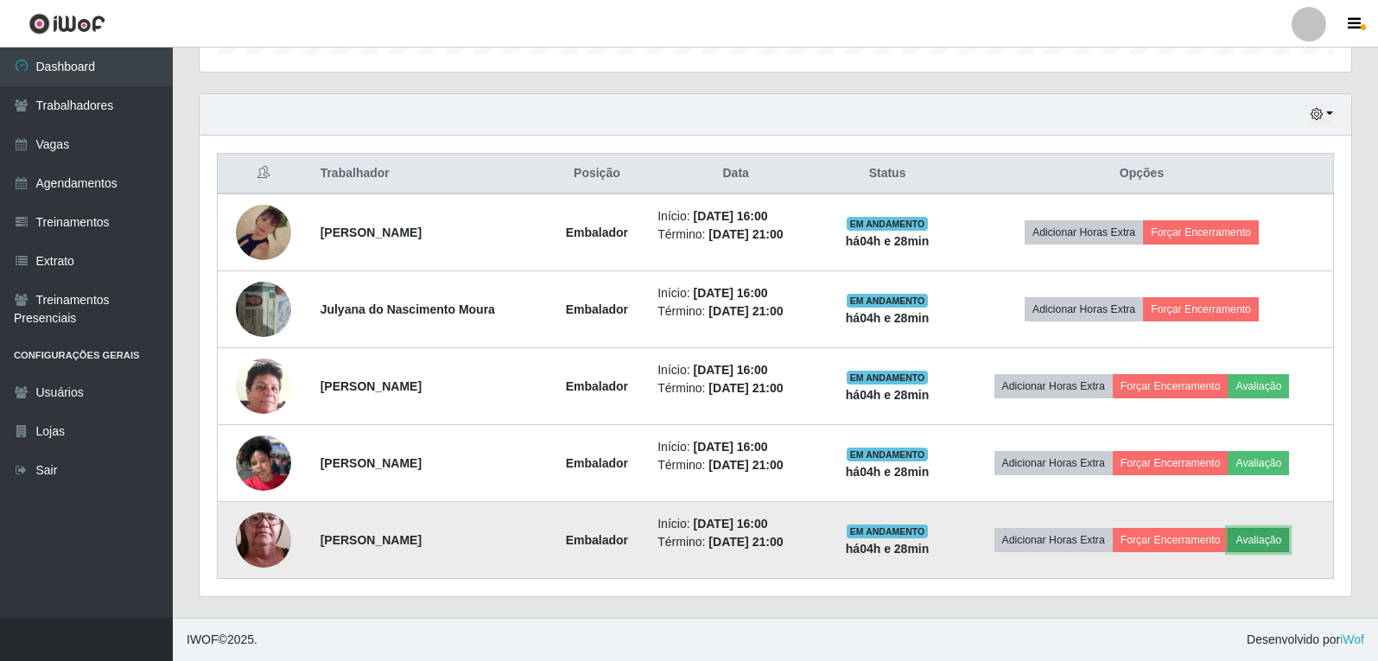
click at [1284, 541] on button "Avaliação" at bounding box center [1258, 540] width 61 height 24
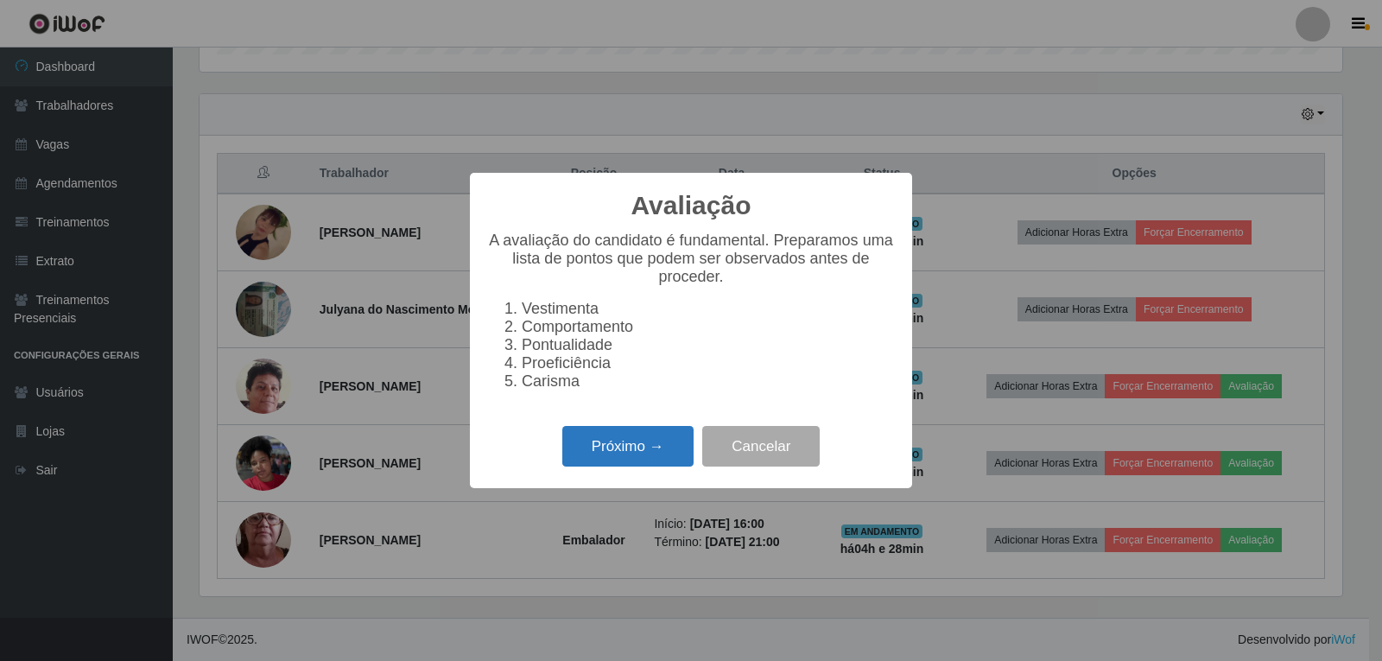
click at [615, 460] on button "Próximo →" at bounding box center [627, 446] width 131 height 41
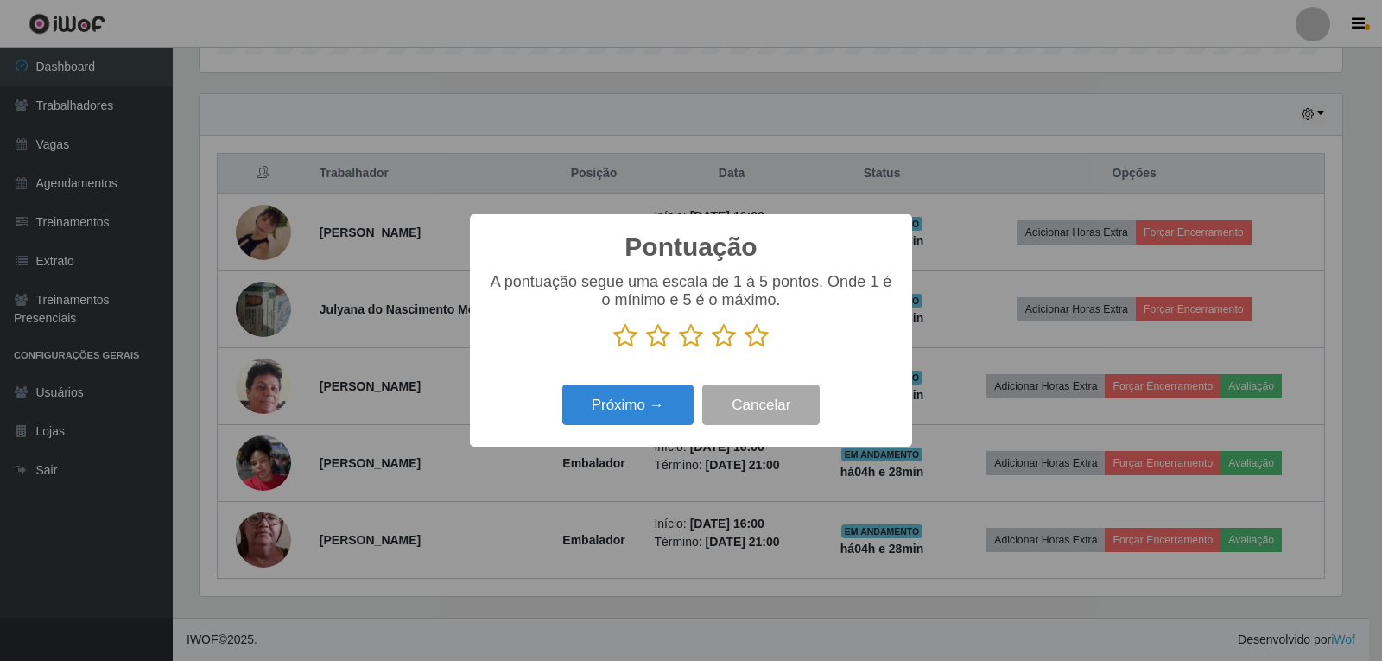
click at [750, 344] on icon at bounding box center [757, 336] width 24 height 26
click at [745, 349] on input "radio" at bounding box center [745, 349] width 0 height 0
click at [682, 401] on button "Próximo →" at bounding box center [627, 404] width 131 height 41
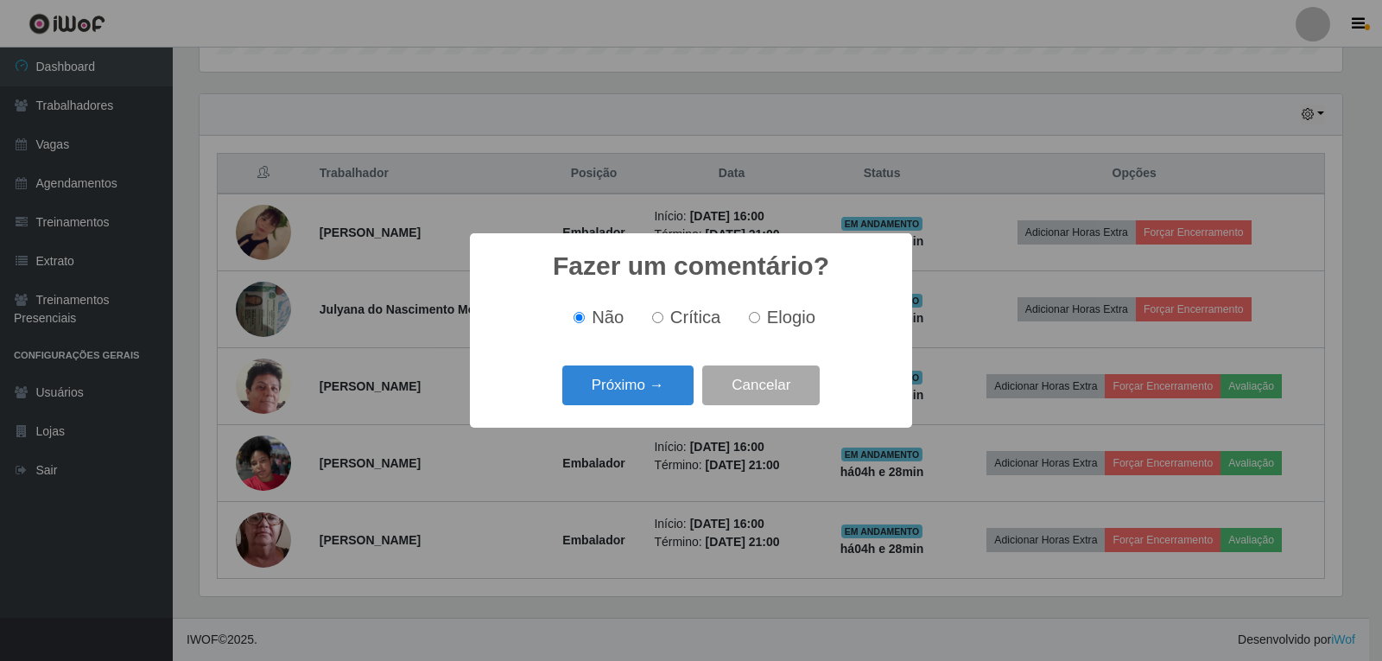
click at [769, 317] on span "Elogio" at bounding box center [791, 317] width 48 height 19
click at [760, 317] on input "Elogio" at bounding box center [754, 317] width 11 height 11
radio input "true"
click at [562, 379] on div "Próximo → Cancelar" at bounding box center [691, 384] width 408 height 49
click at [586, 397] on button "Próximo →" at bounding box center [627, 385] width 131 height 41
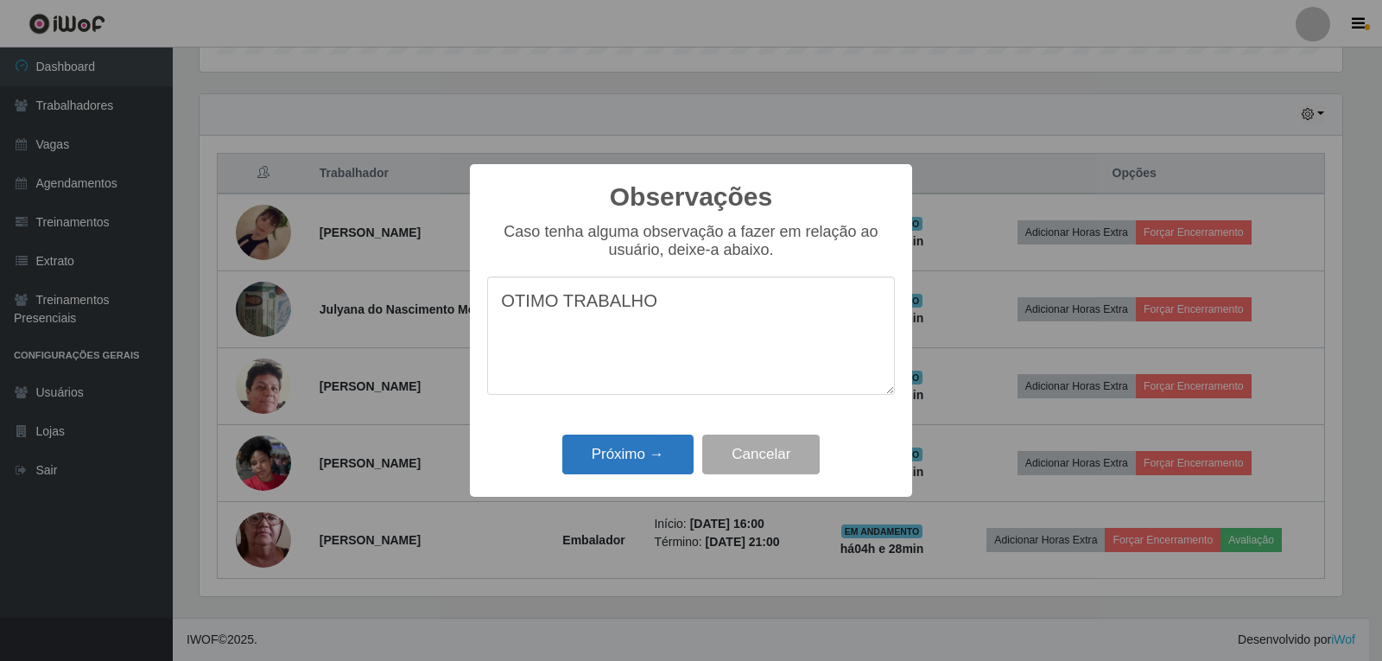
type textarea "OTIMO TRABALHO"
click at [664, 454] on button "Próximo →" at bounding box center [627, 455] width 131 height 41
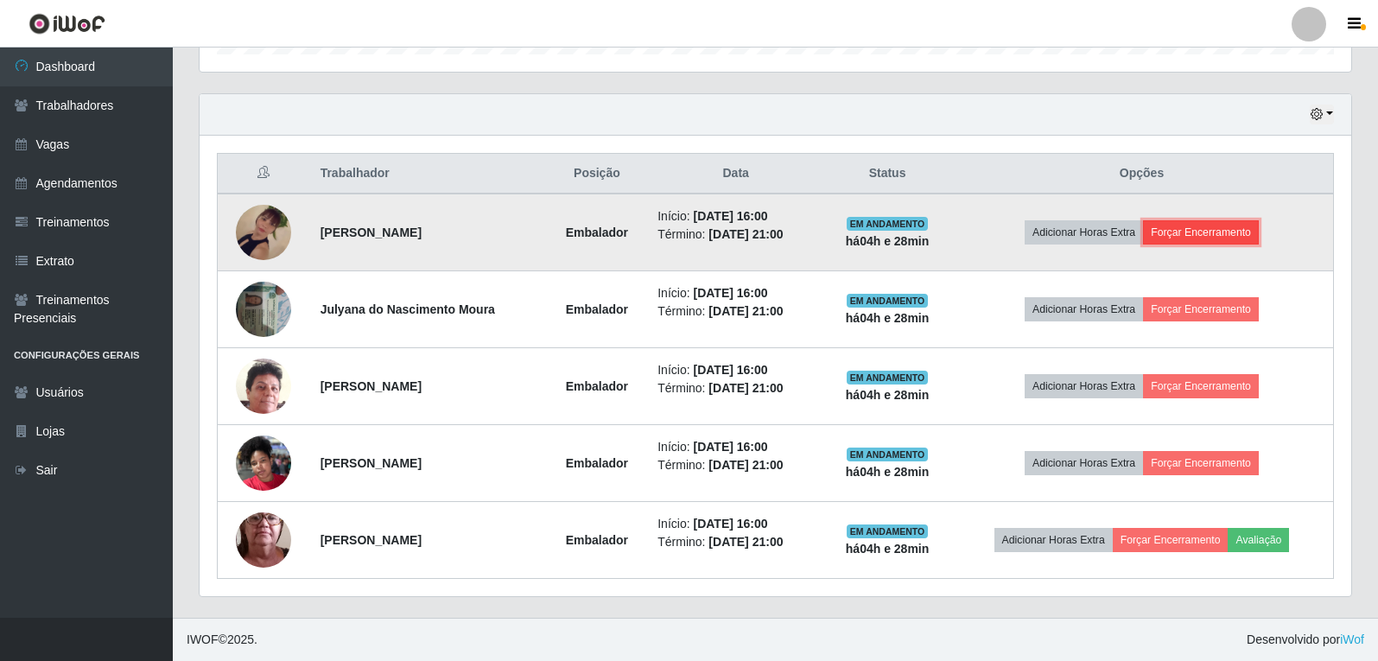
click at [1203, 238] on button "Forçar Encerramento" at bounding box center [1201, 232] width 116 height 24
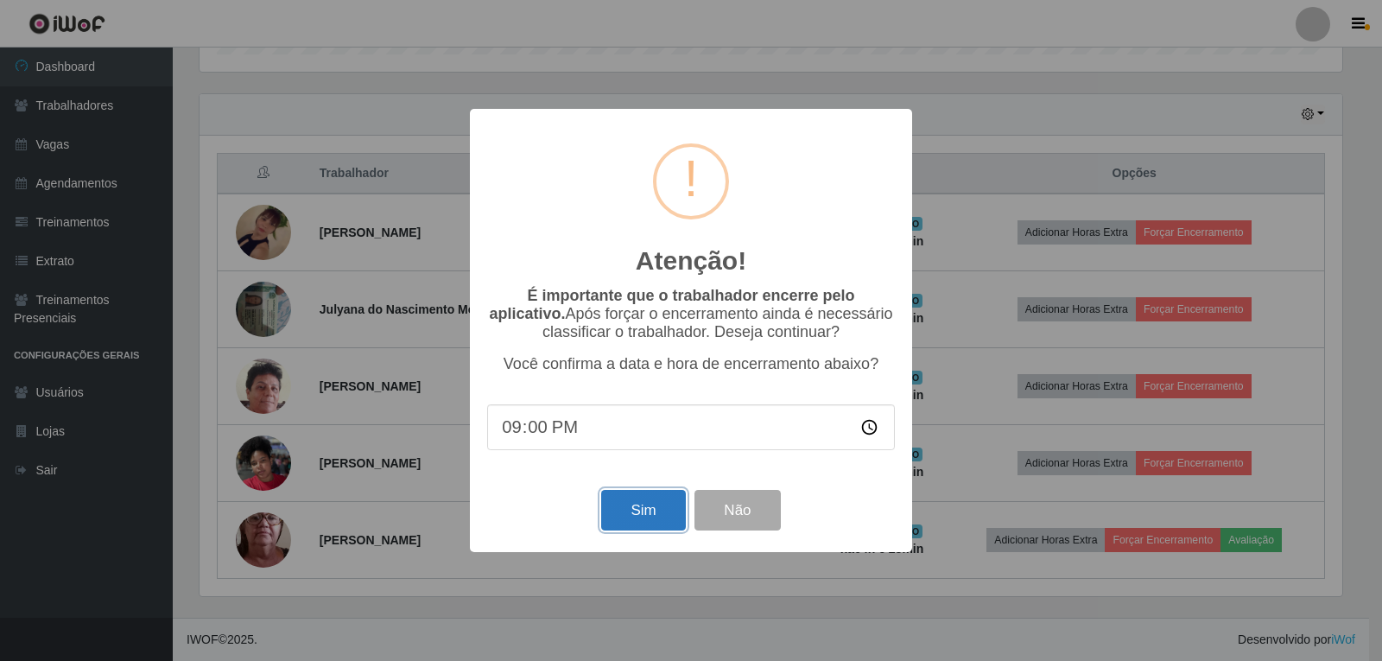
click at [642, 509] on button "Sim" at bounding box center [643, 510] width 84 height 41
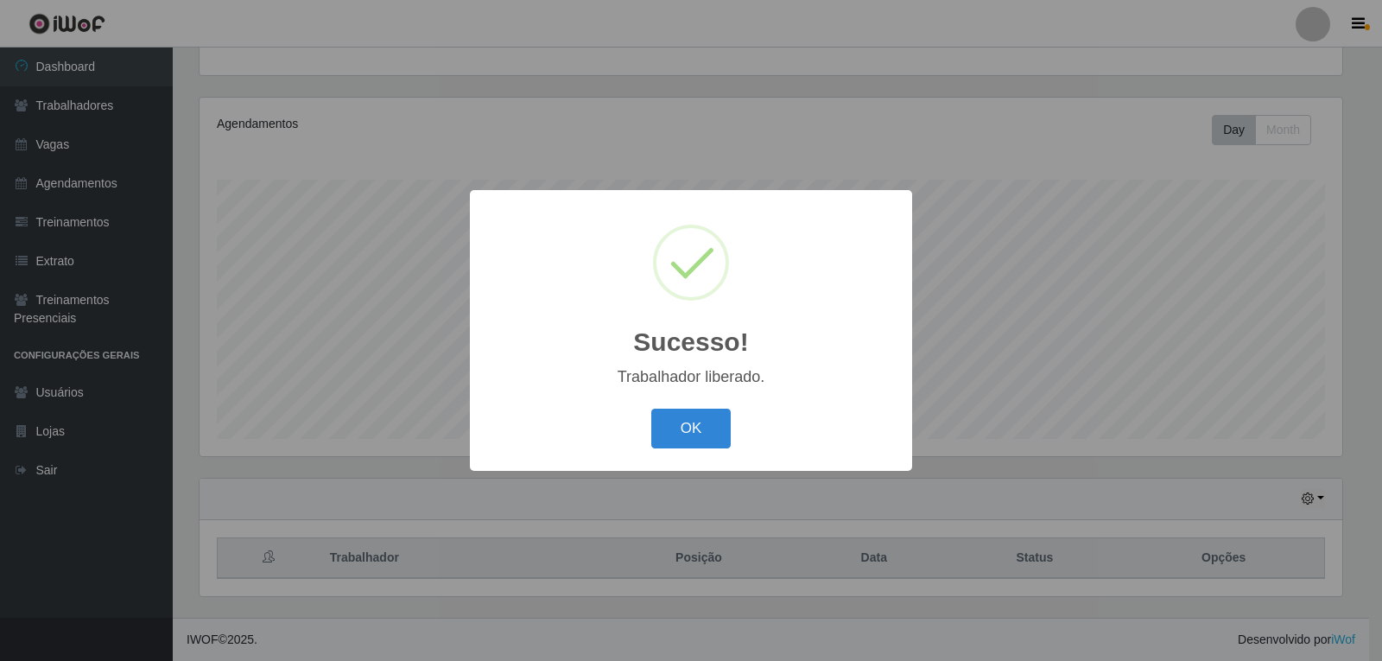
drag, startPoint x: 1194, startPoint y: 317, endPoint x: 1174, endPoint y: 325, distance: 21.3
click at [1197, 314] on div "Sucesso! × Trabalhador liberado. OK Cancel" at bounding box center [691, 330] width 1382 height 661
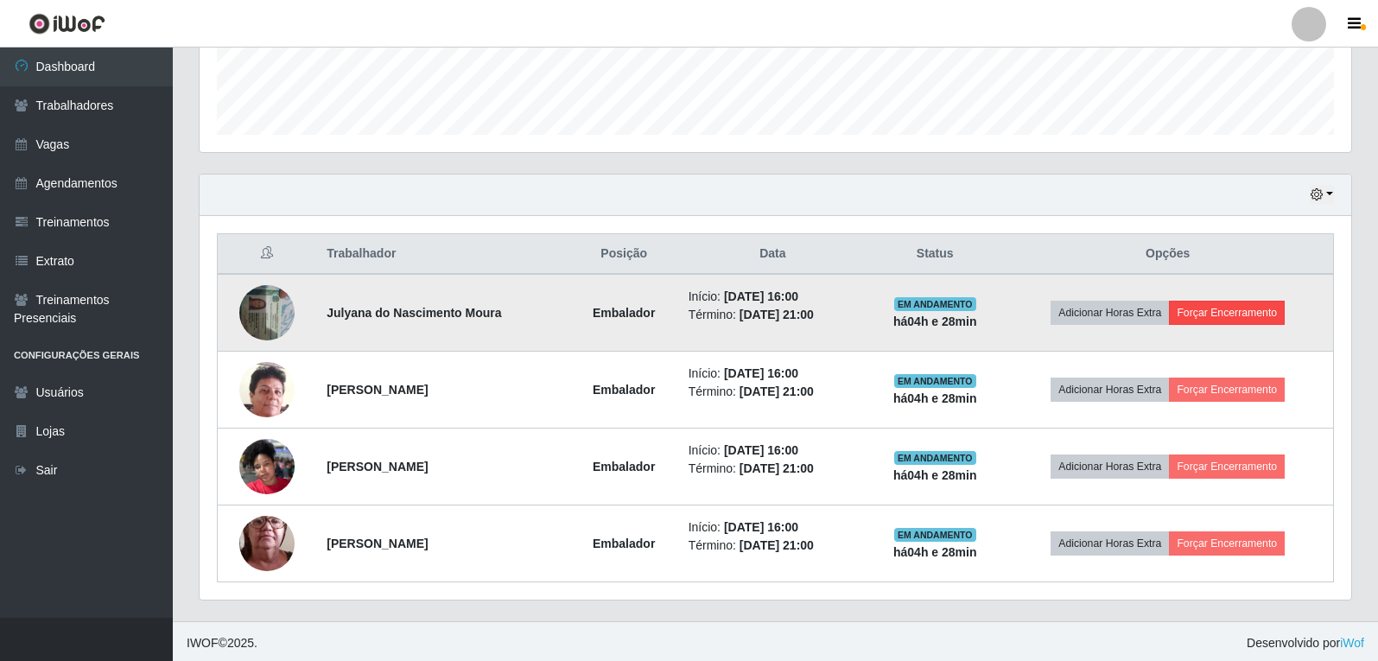
scroll to position [486, 0]
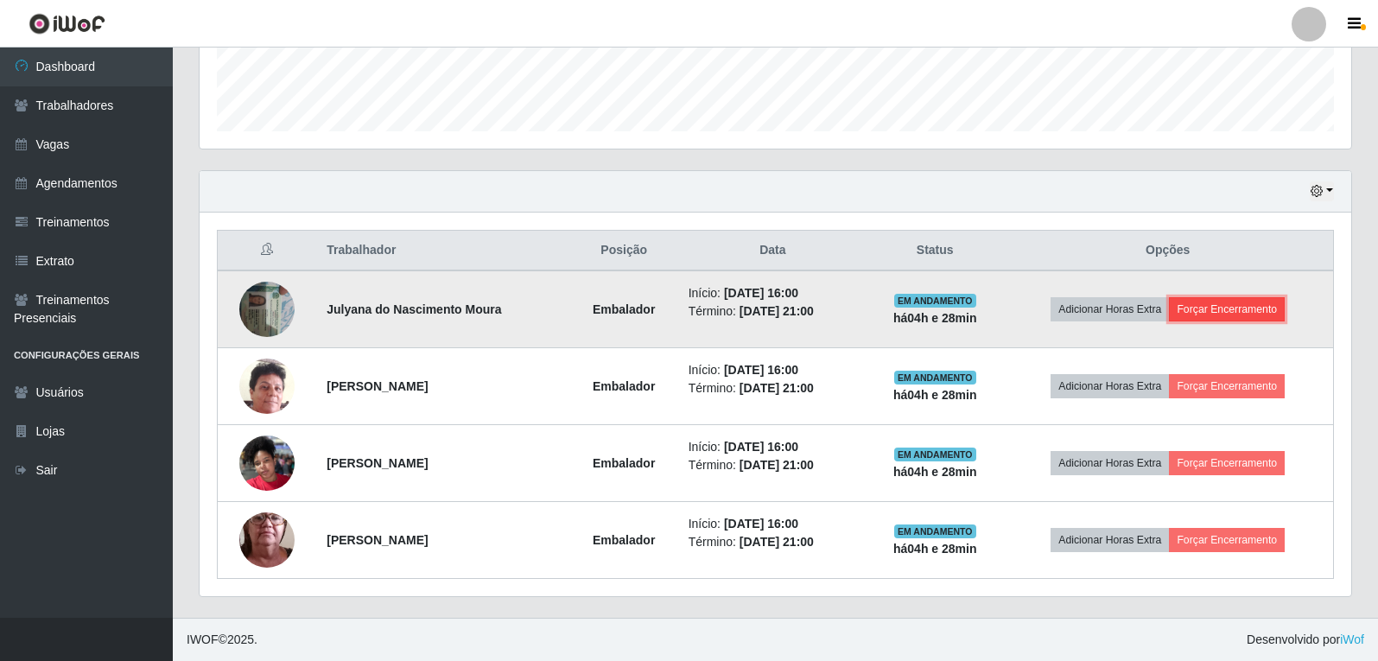
click at [1222, 310] on button "Forçar Encerramento" at bounding box center [1227, 309] width 116 height 24
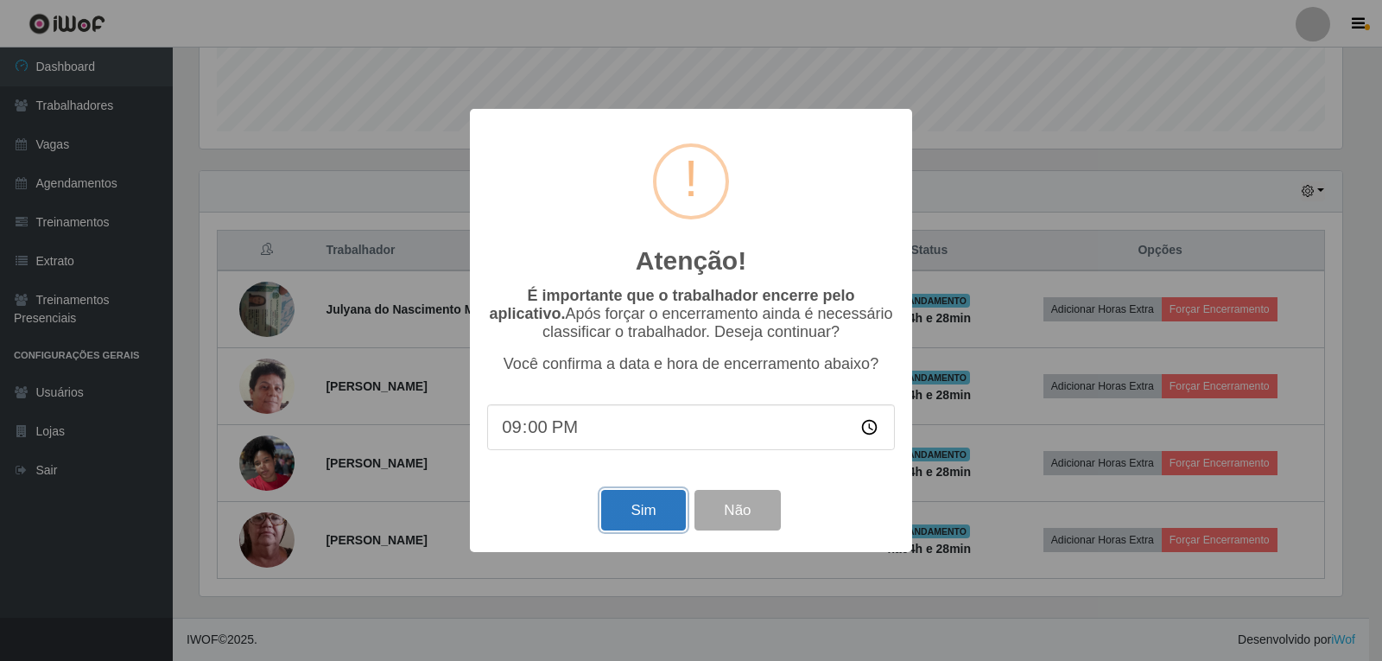
click at [675, 506] on button "Sim" at bounding box center [643, 510] width 84 height 41
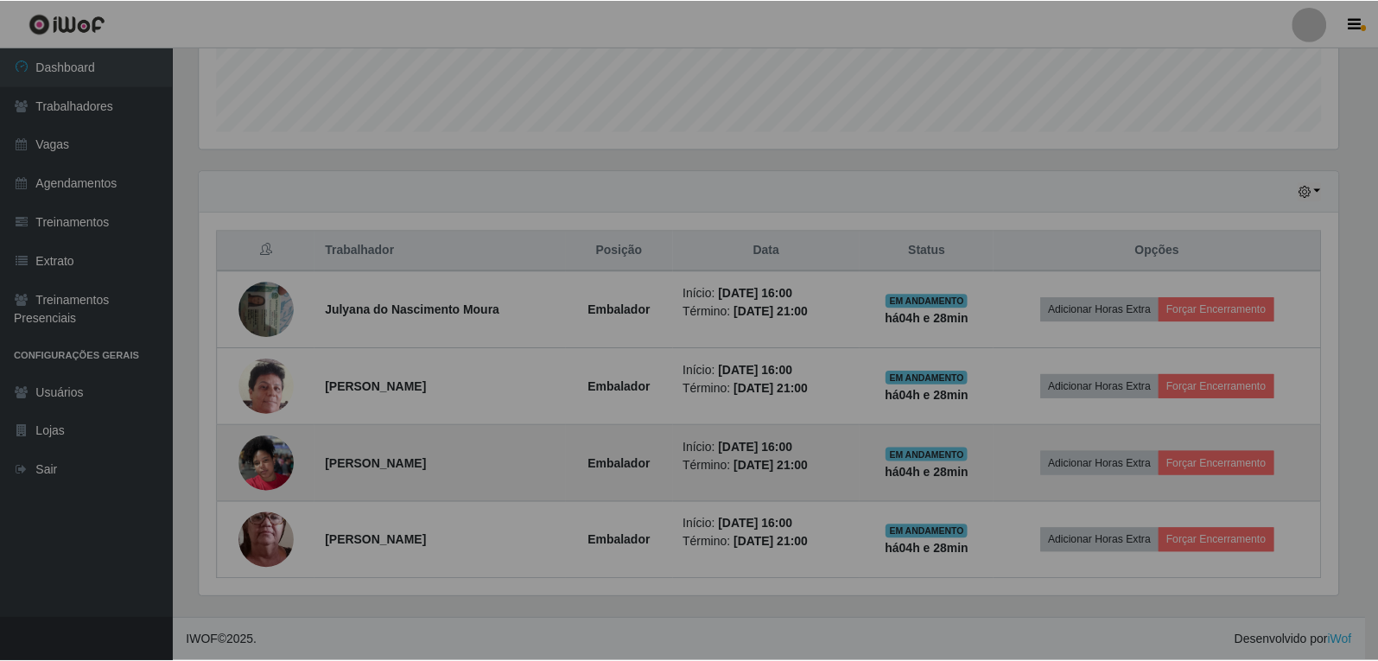
scroll to position [359, 1152]
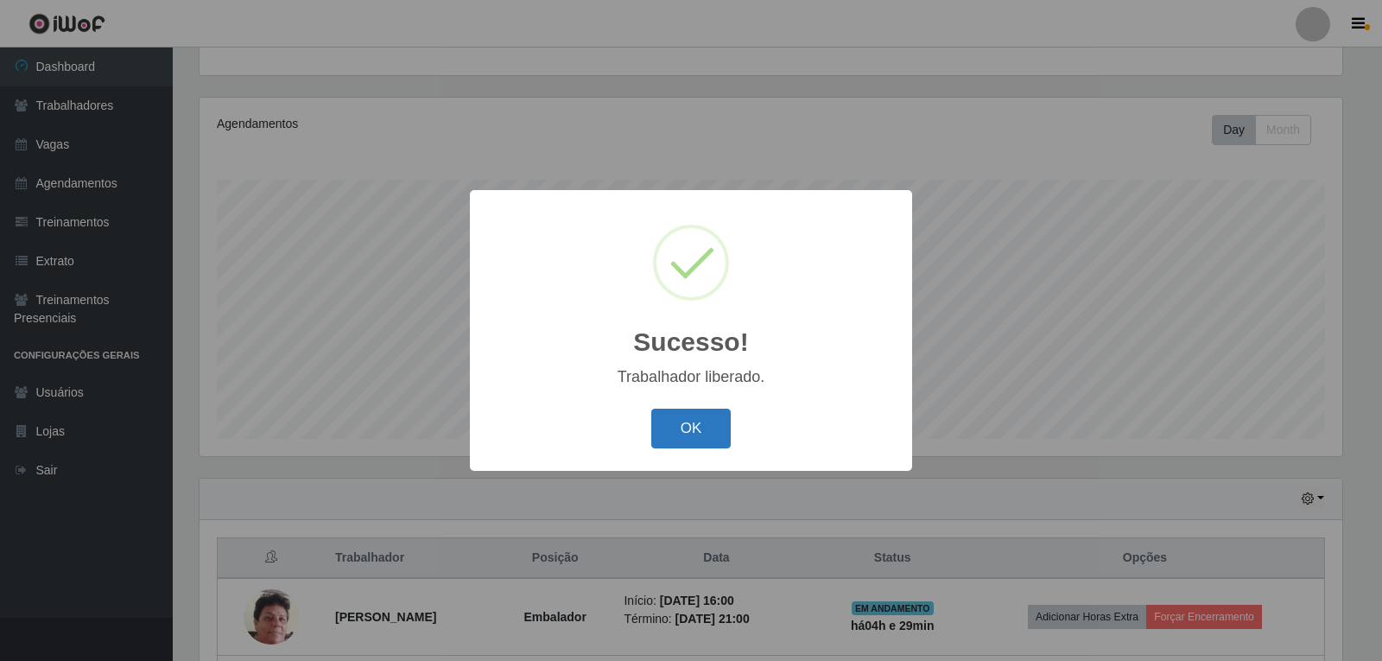
click at [705, 431] on button "OK" at bounding box center [691, 429] width 80 height 41
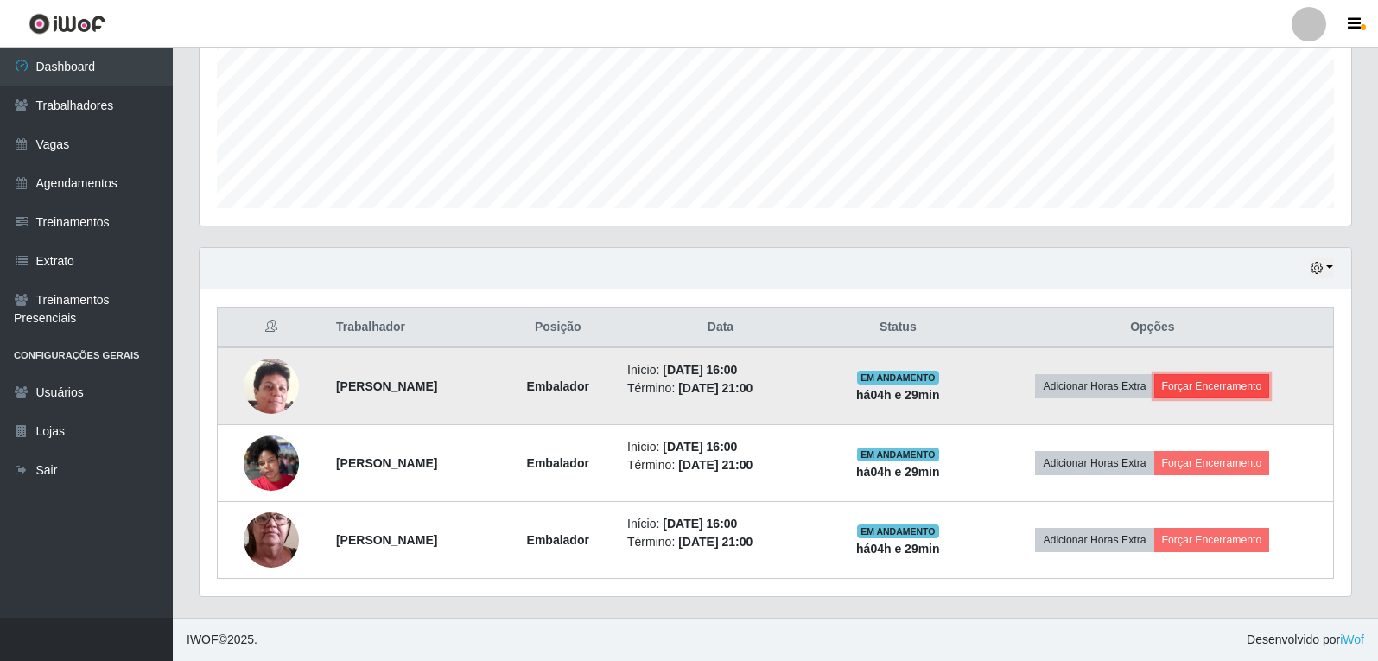
click at [1244, 380] on button "Forçar Encerramento" at bounding box center [1212, 386] width 116 height 24
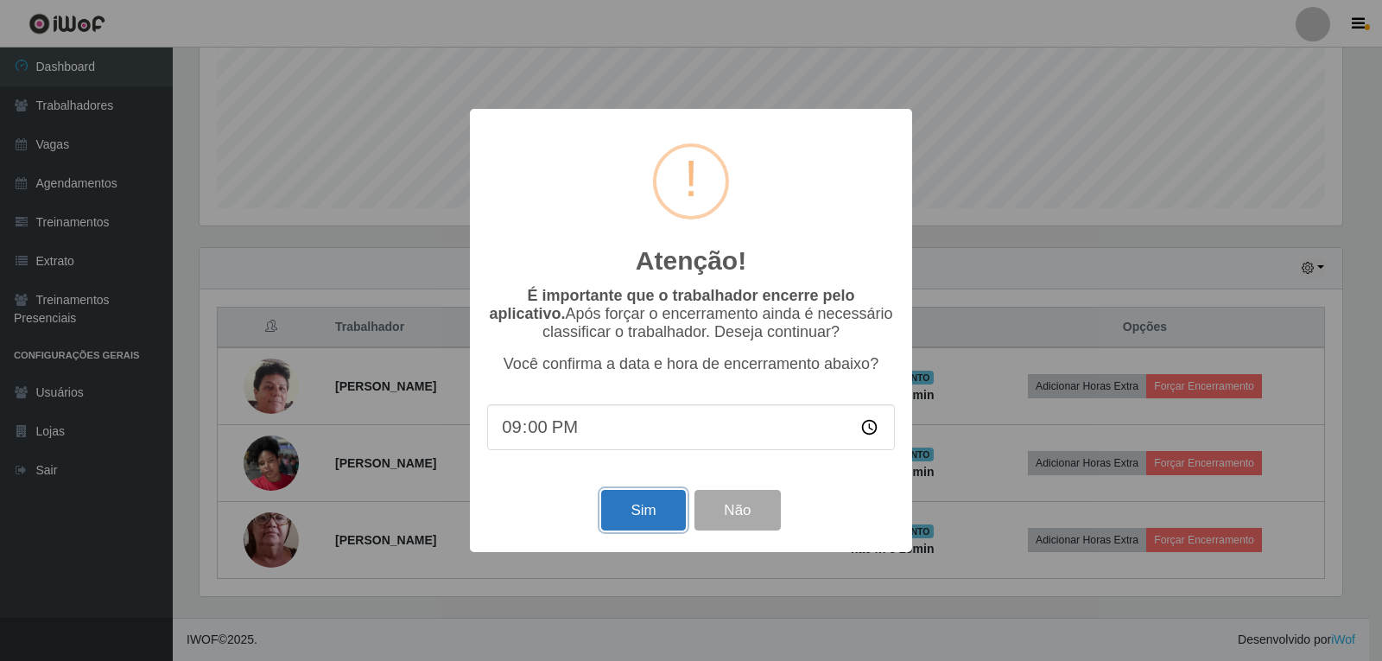
click at [633, 516] on button "Sim" at bounding box center [643, 510] width 84 height 41
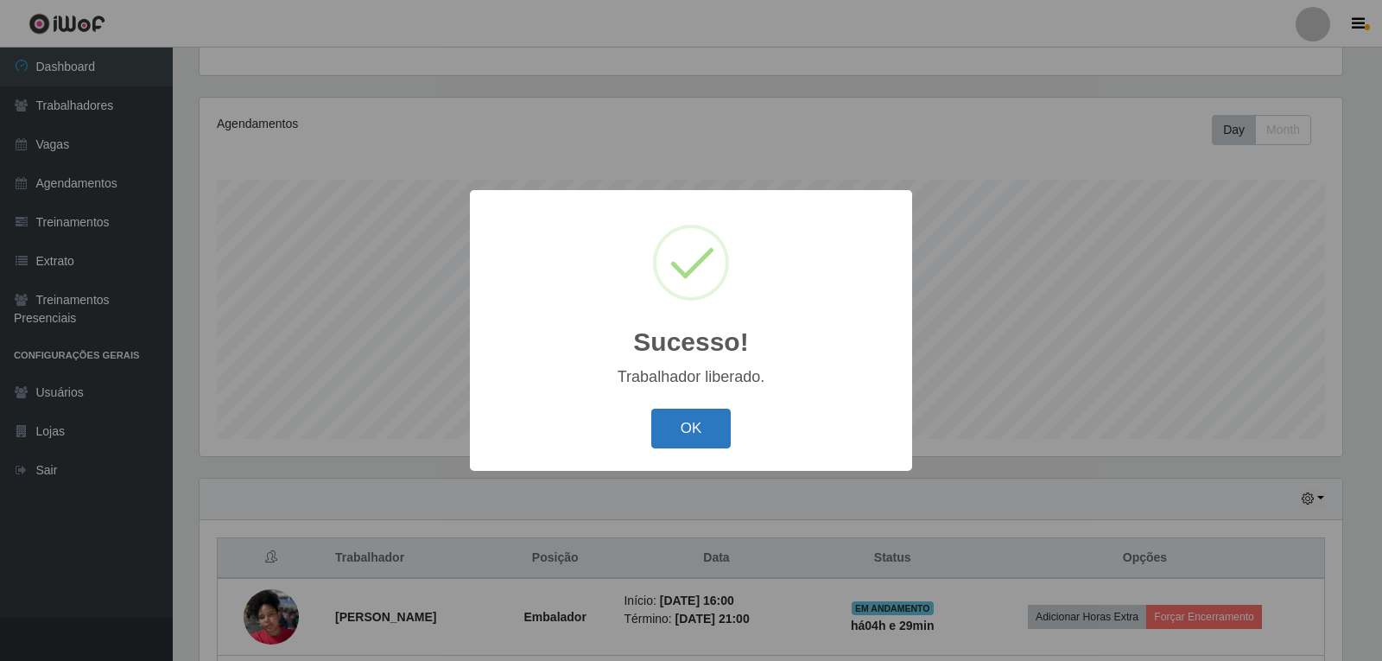
drag, startPoint x: 691, startPoint y: 433, endPoint x: 710, endPoint y: 422, distance: 22.1
click at [694, 433] on button "OK" at bounding box center [691, 429] width 80 height 41
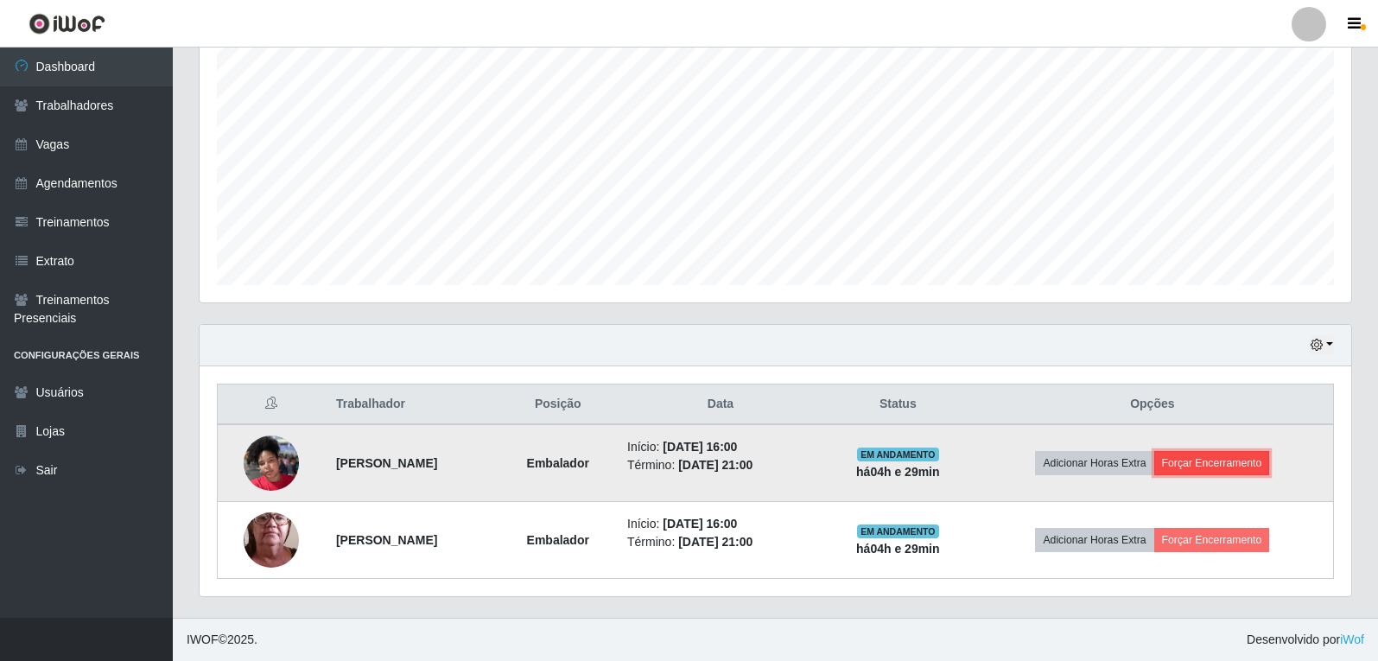
click at [1224, 451] on button "Forçar Encerramento" at bounding box center [1212, 463] width 116 height 24
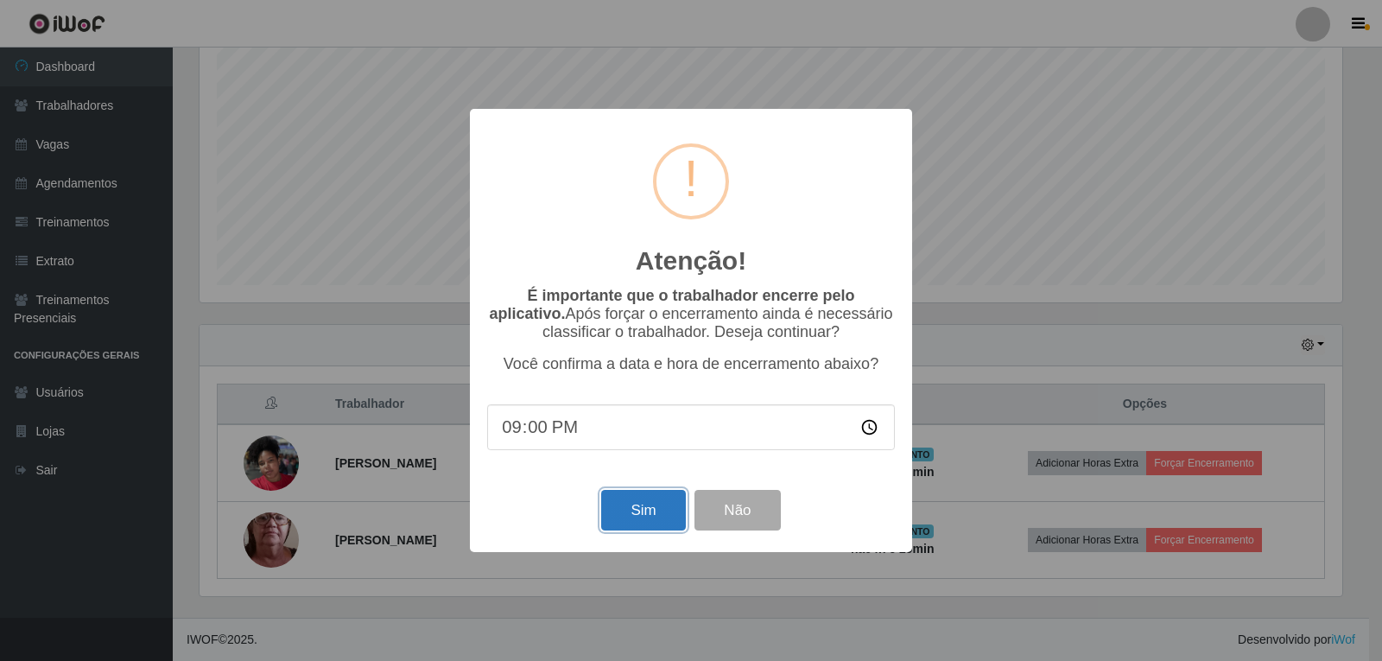
click at [640, 514] on button "Sim" at bounding box center [643, 510] width 84 height 41
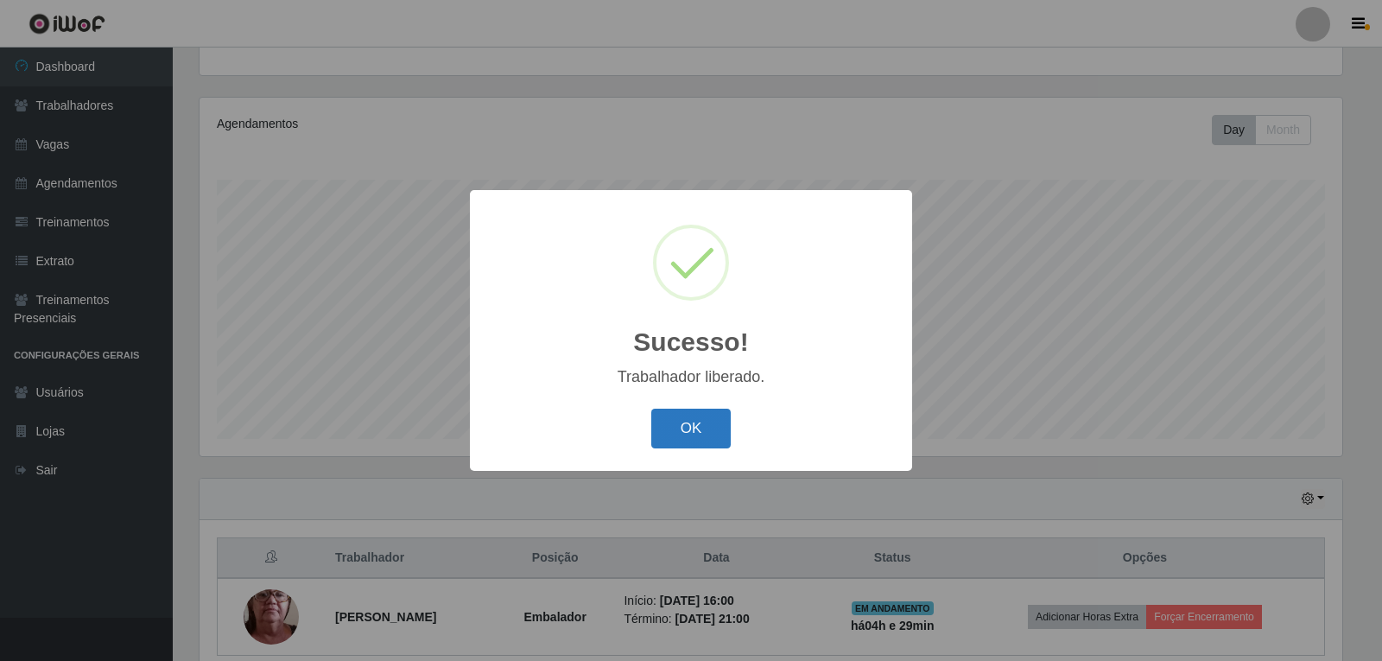
click at [683, 440] on button "OK" at bounding box center [691, 429] width 80 height 41
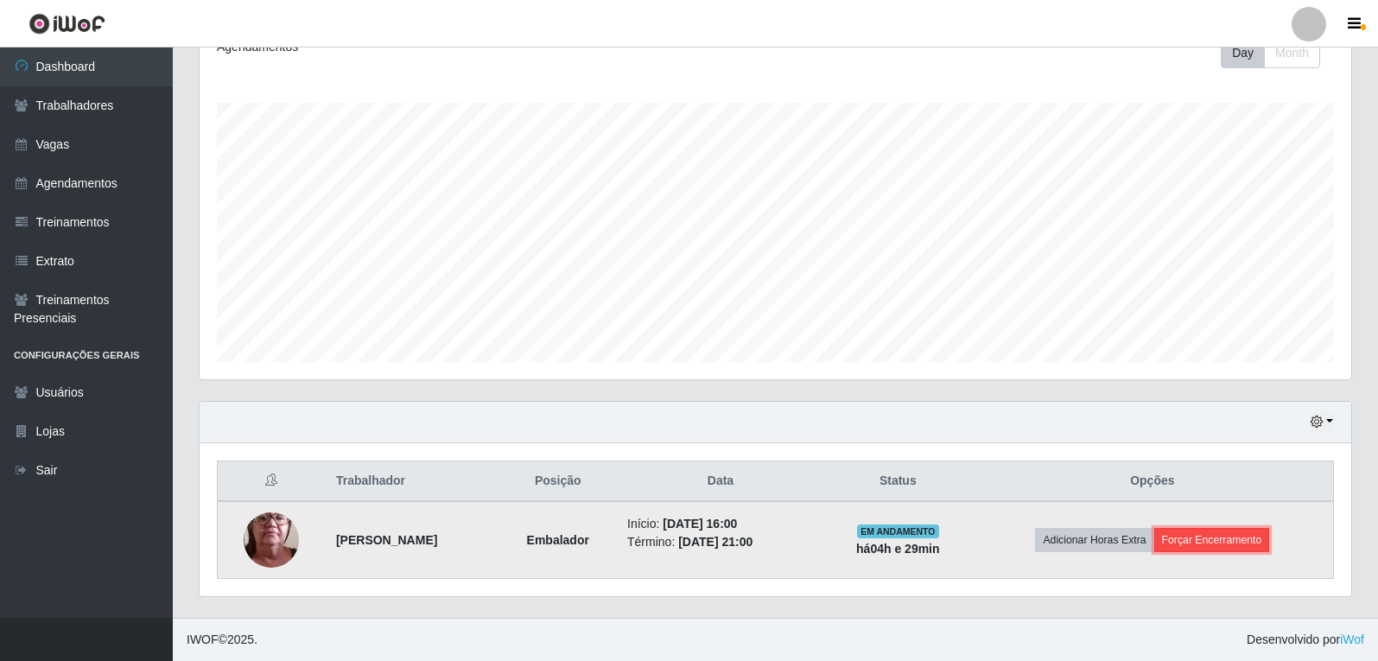
click at [1221, 532] on button "Forçar Encerramento" at bounding box center [1212, 540] width 116 height 24
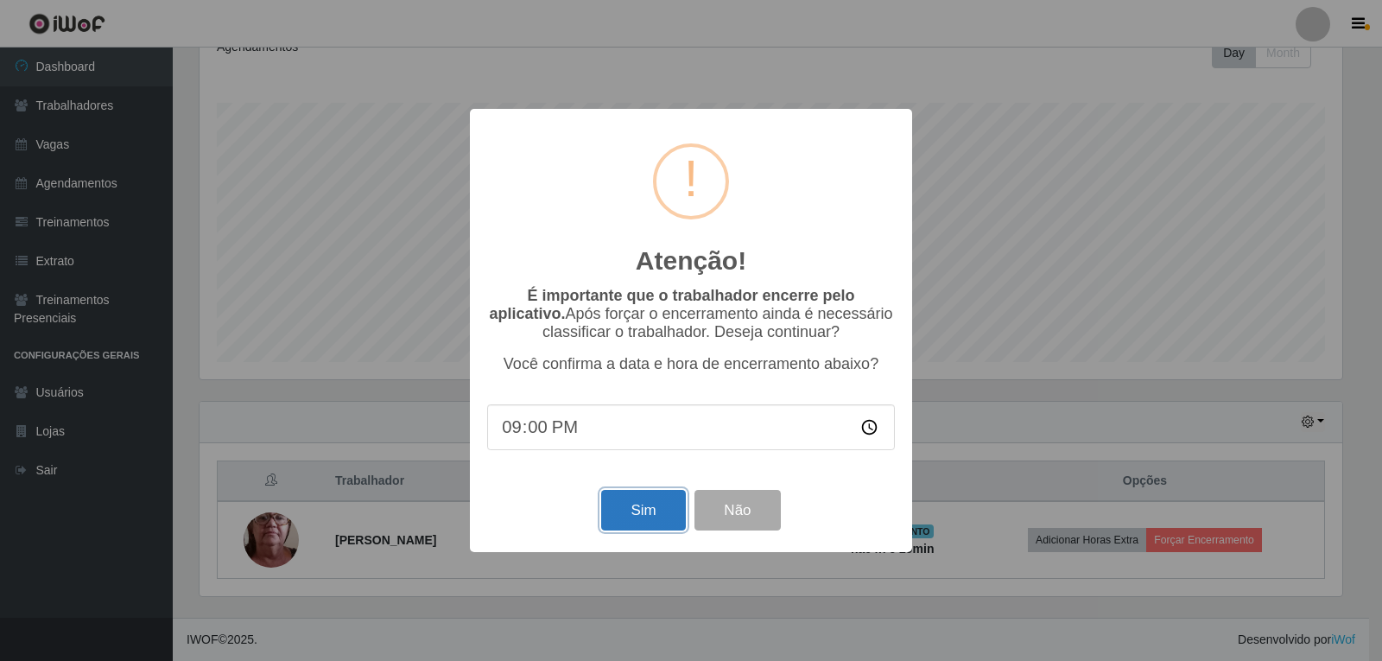
click at [657, 516] on button "Sim" at bounding box center [643, 510] width 84 height 41
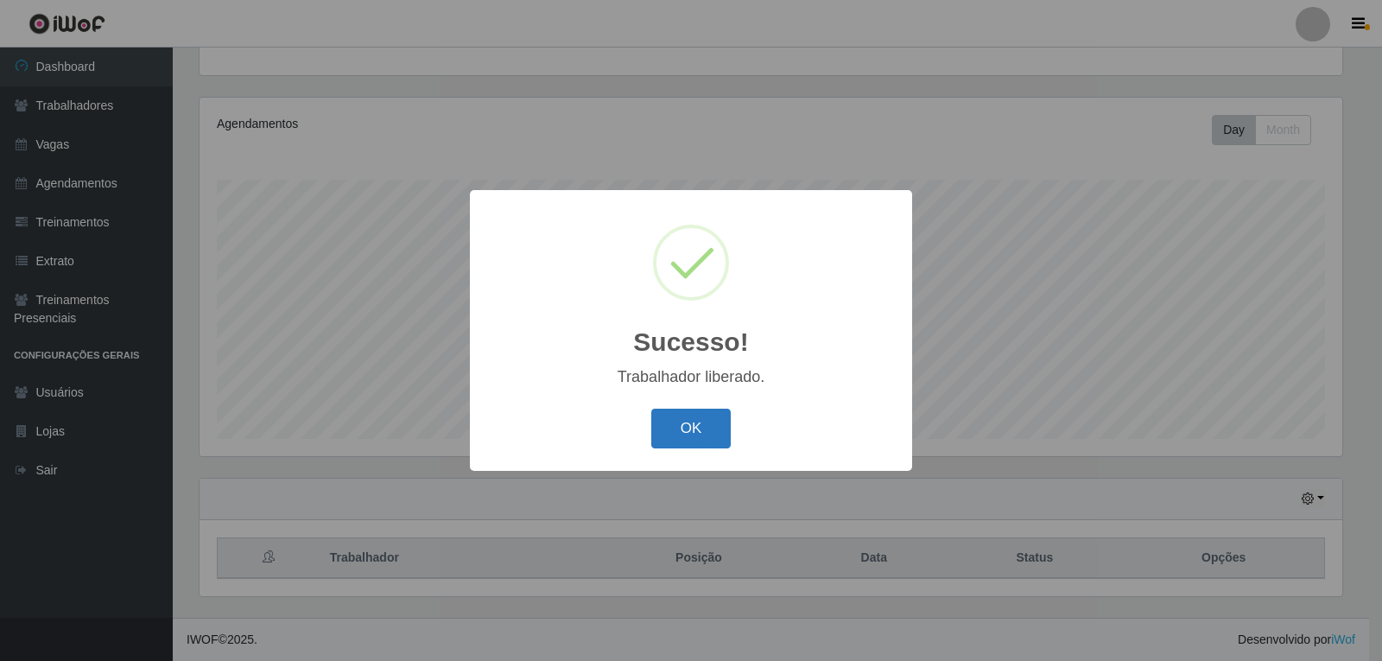
click at [692, 434] on button "OK" at bounding box center [691, 429] width 80 height 41
